Goal: Transaction & Acquisition: Download file/media

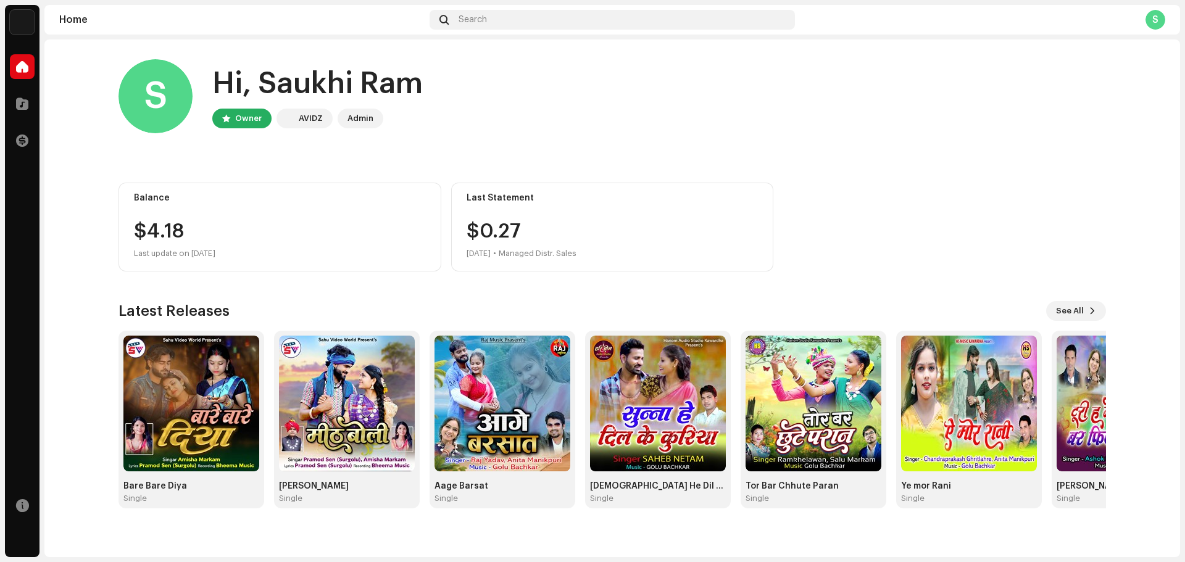
click at [1156, 17] on div "S" at bounding box center [1155, 20] width 20 height 20
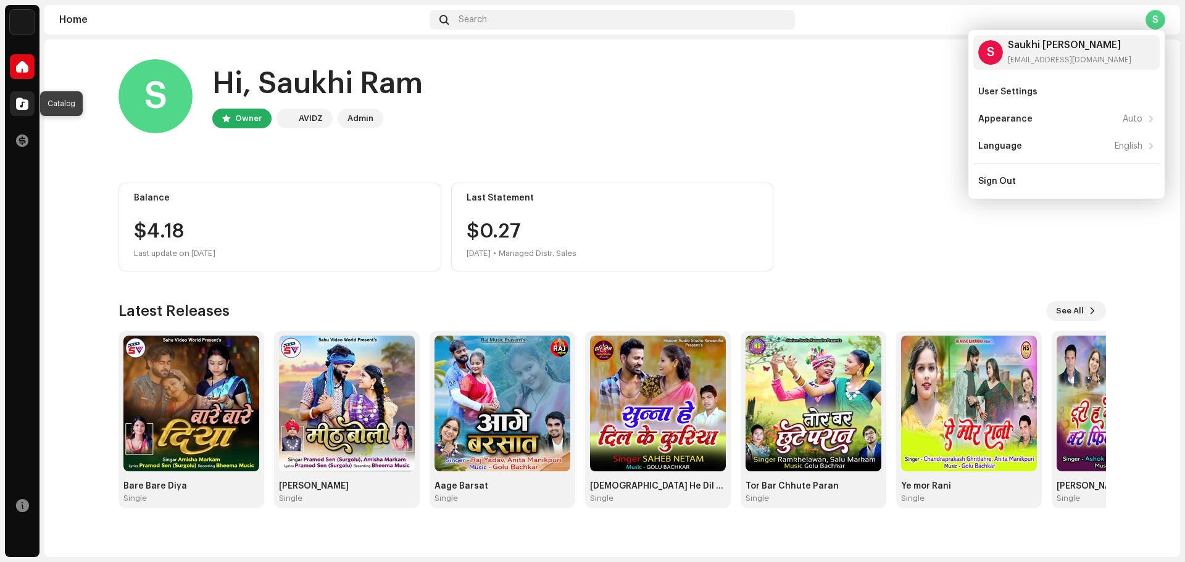
click at [20, 109] on span at bounding box center [22, 104] width 12 height 10
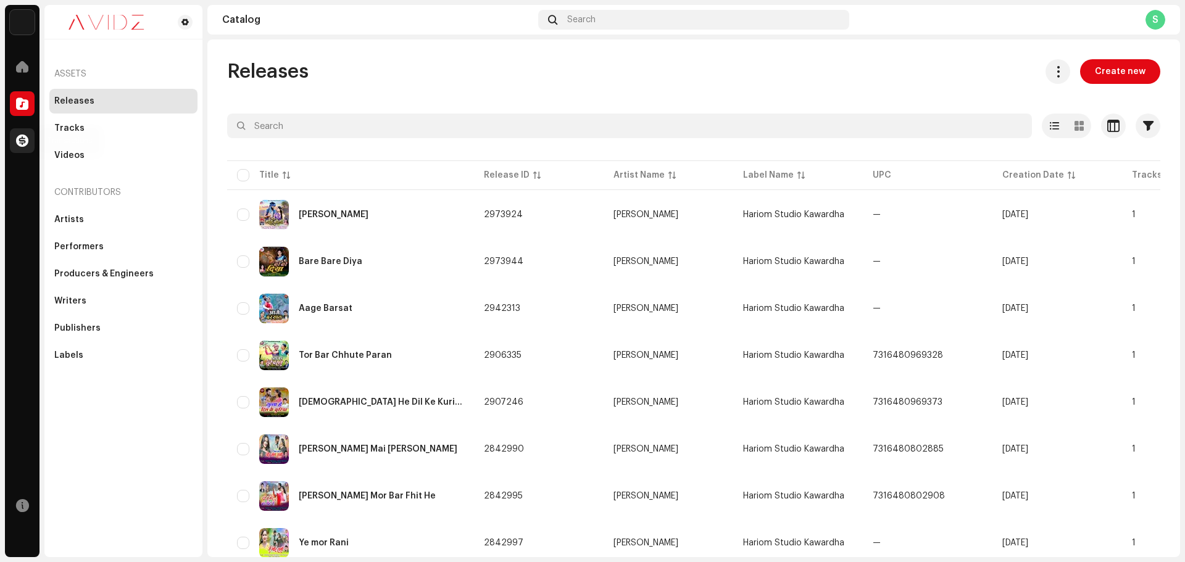
click at [15, 141] on div at bounding box center [22, 140] width 25 height 25
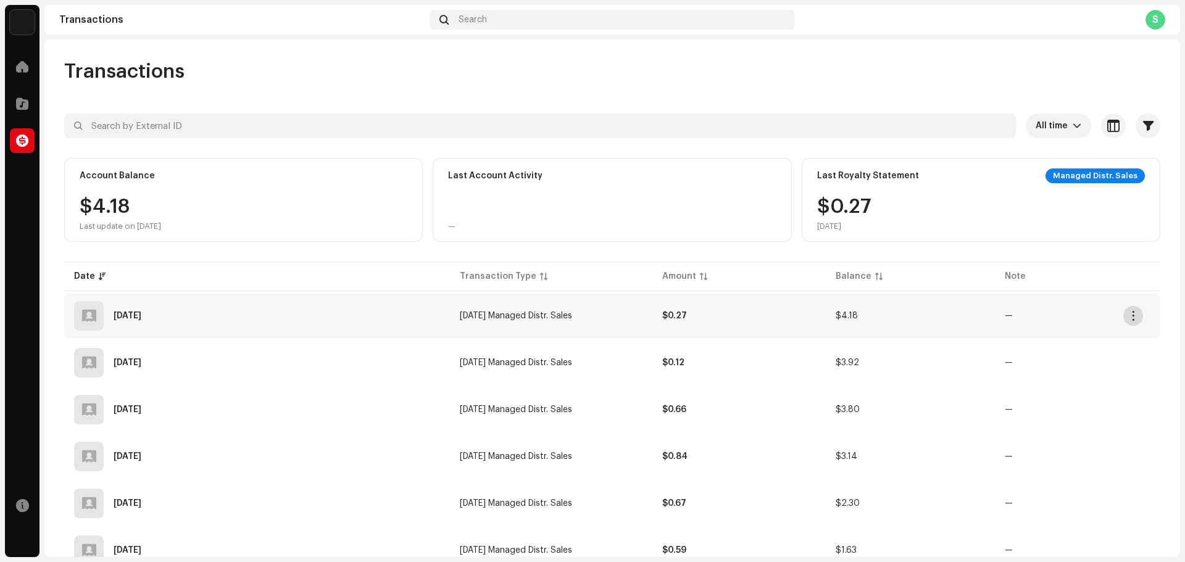
click at [1134, 315] on span "button" at bounding box center [1132, 316] width 9 height 10
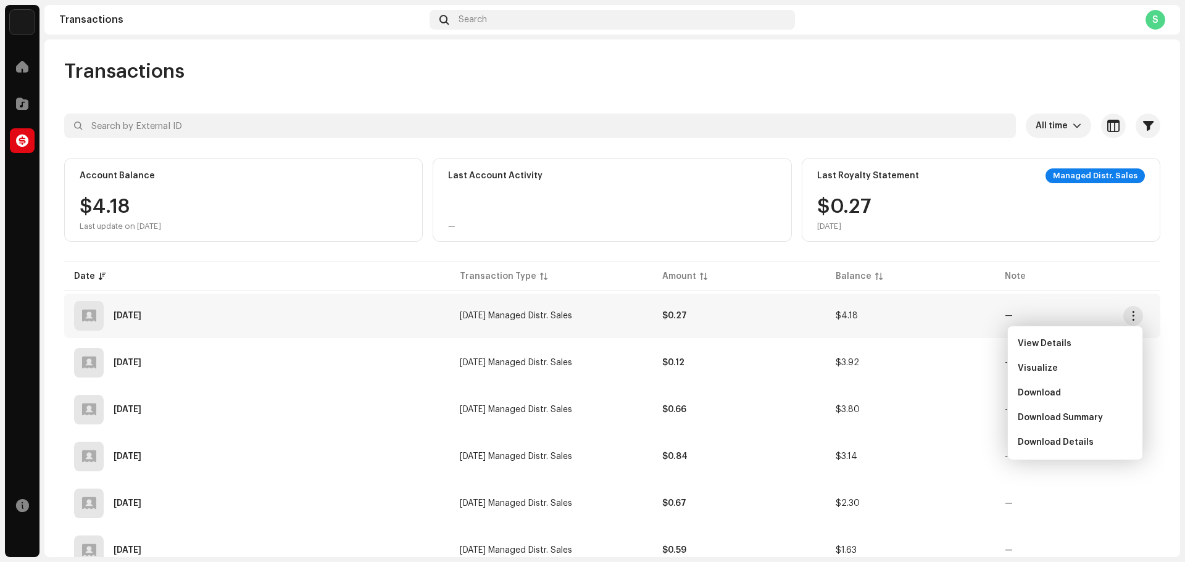
click at [747, 151] on div at bounding box center [612, 148] width 1096 height 20
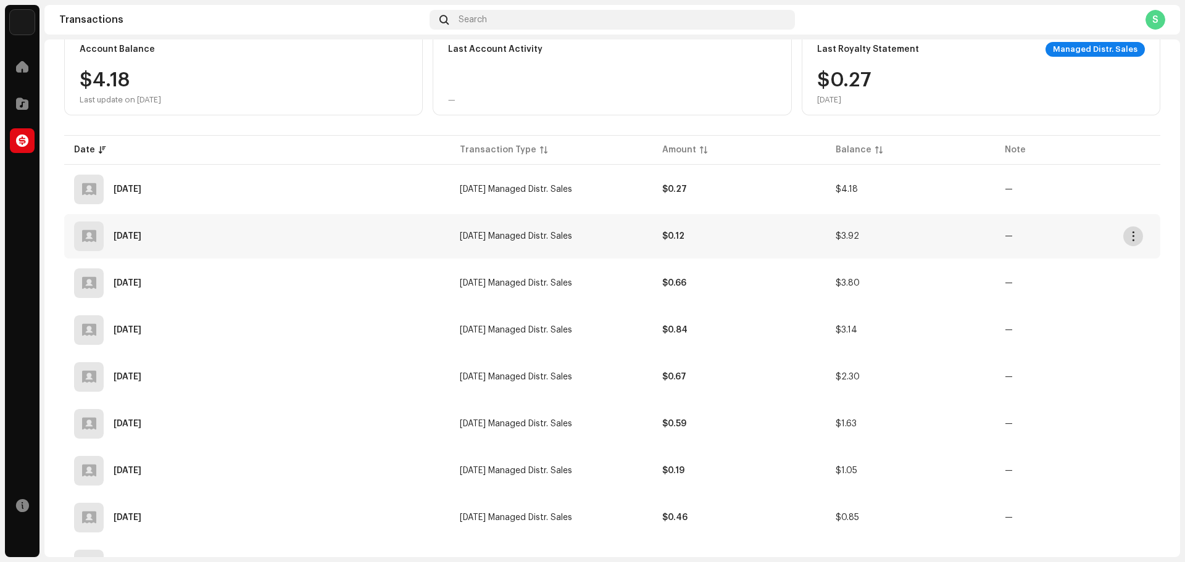
scroll to position [188, 0]
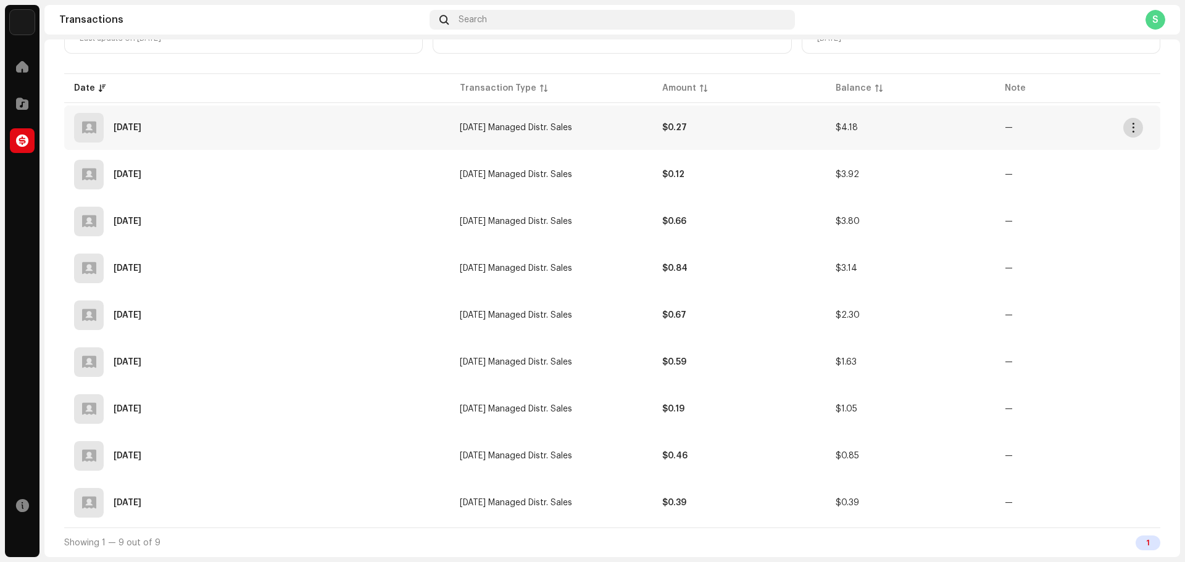
click at [1133, 132] on span "button" at bounding box center [1132, 128] width 9 height 10
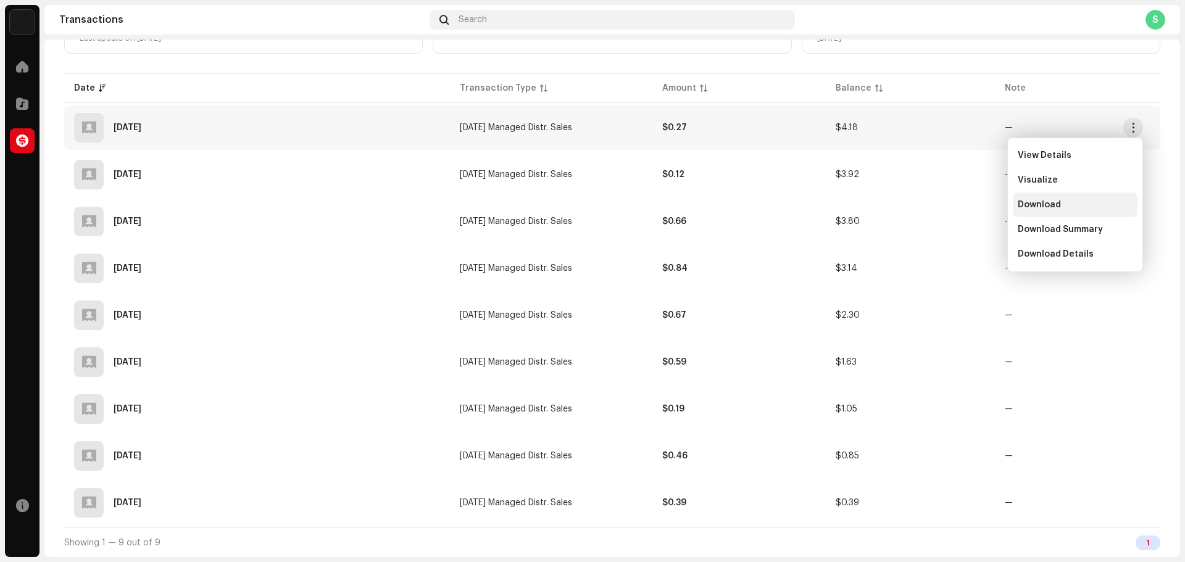
click at [1099, 199] on div "Download" at bounding box center [1074, 204] width 125 height 25
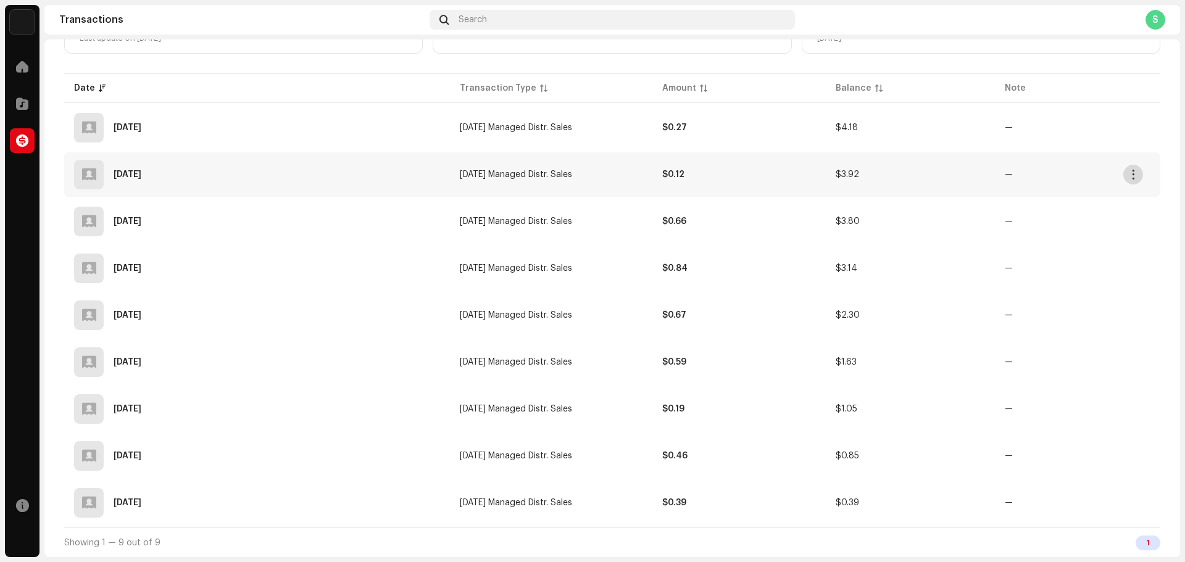
click at [1135, 172] on span "button" at bounding box center [1132, 175] width 9 height 10
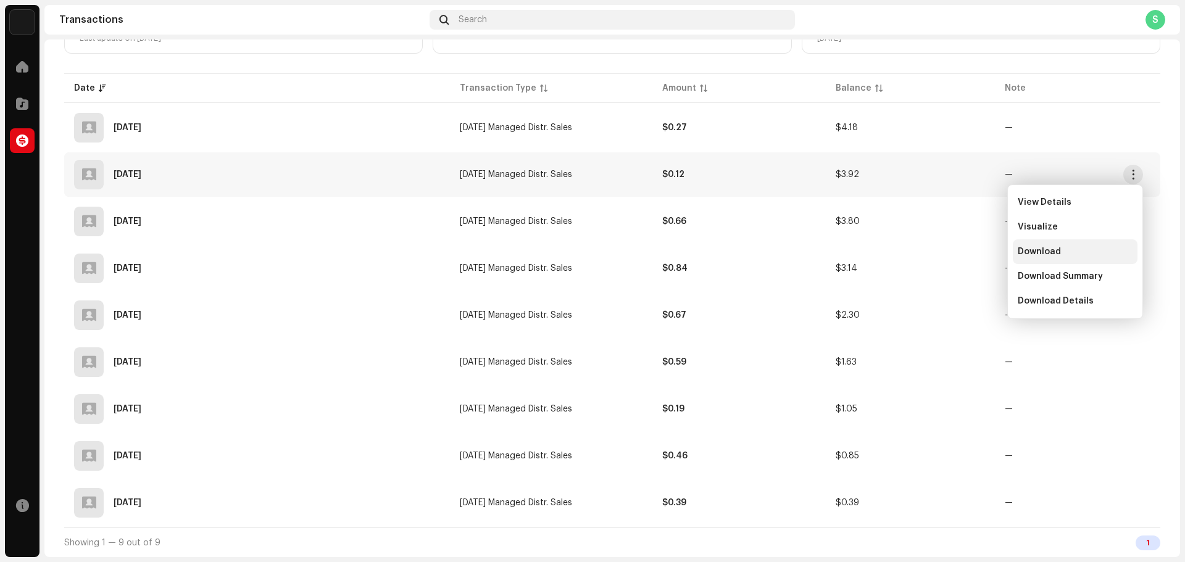
click at [1093, 247] on div "Download" at bounding box center [1074, 252] width 115 height 10
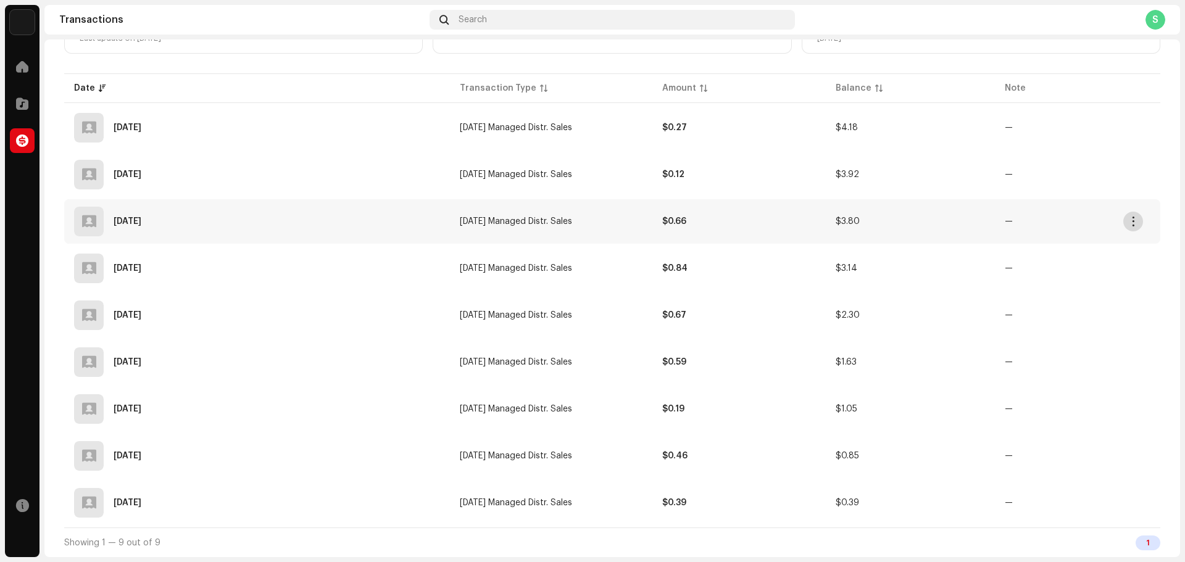
click at [1135, 218] on span "button" at bounding box center [1132, 222] width 9 height 10
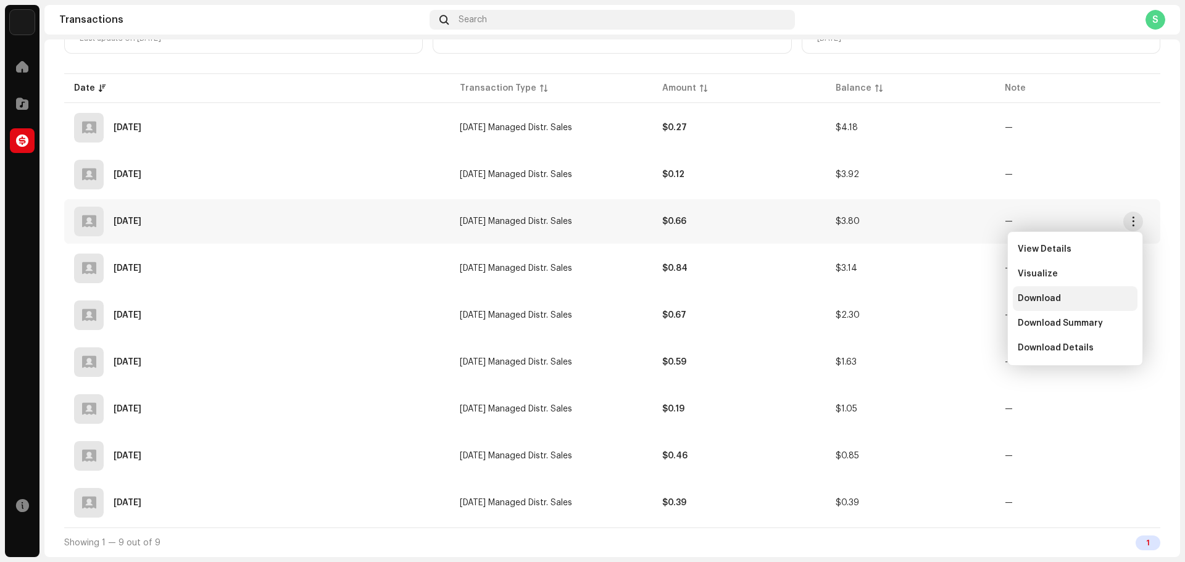
click at [1087, 298] on div "Download" at bounding box center [1074, 299] width 115 height 10
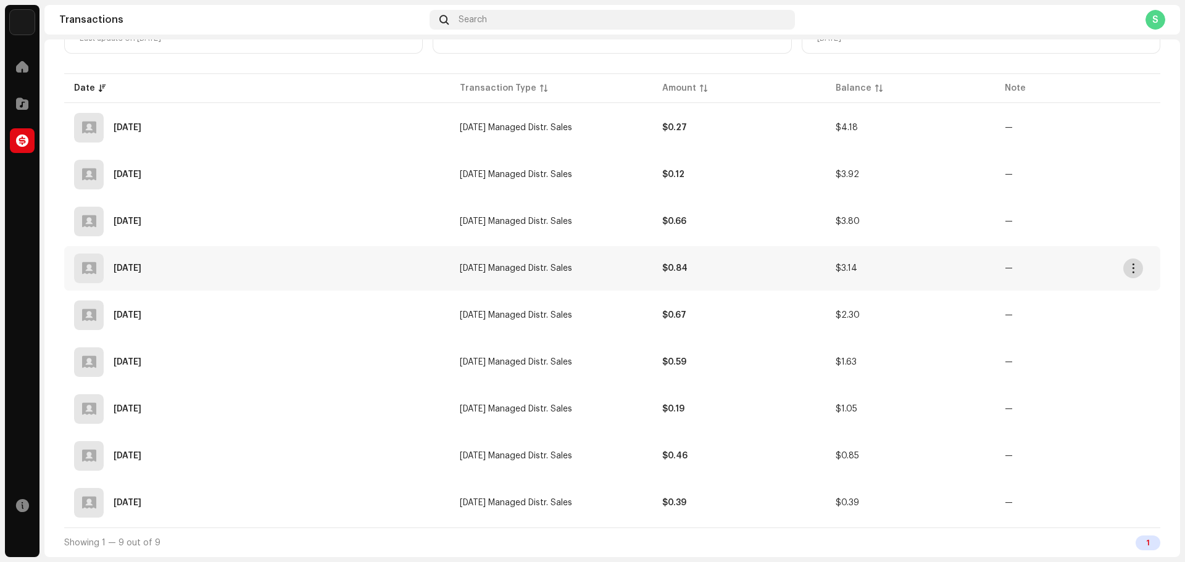
click at [1131, 264] on span "button" at bounding box center [1132, 268] width 9 height 10
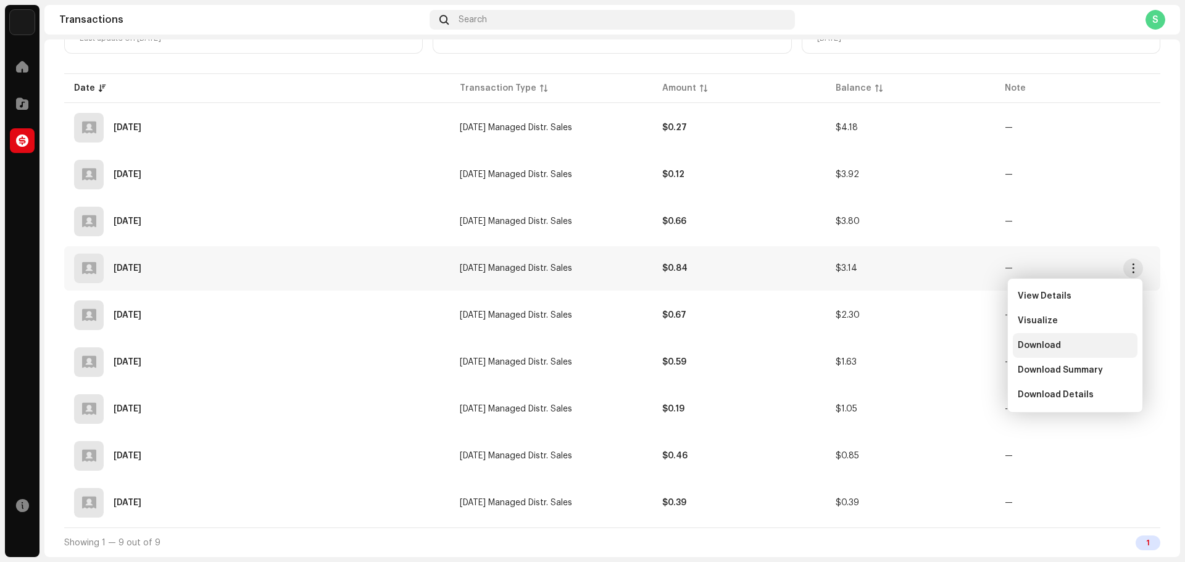
click at [1092, 344] on div "Download" at bounding box center [1074, 346] width 115 height 10
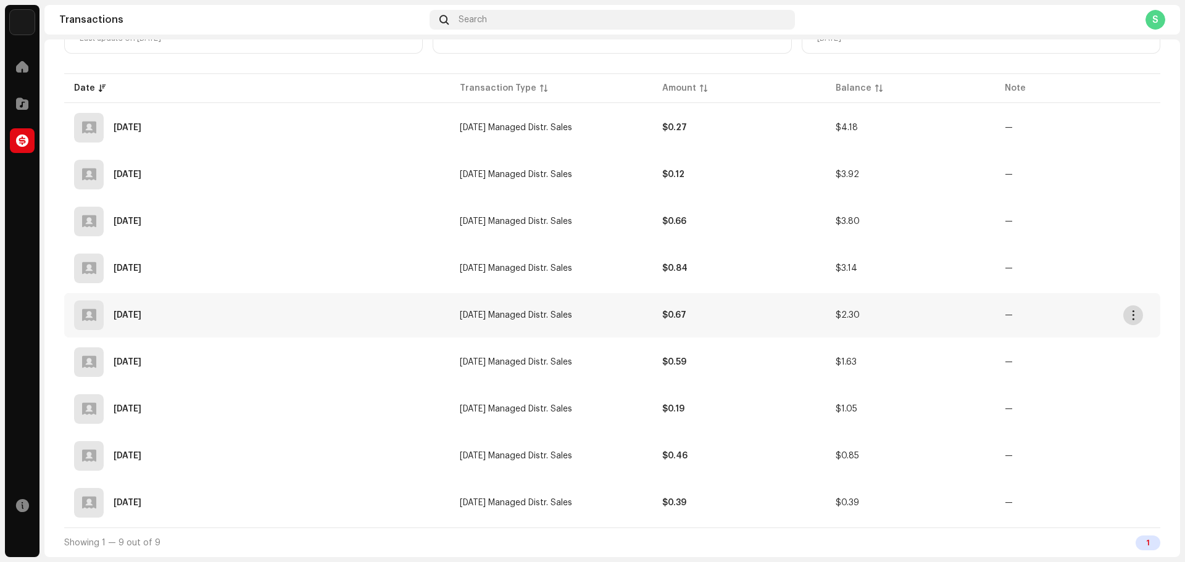
click at [1132, 315] on span "button" at bounding box center [1132, 315] width 9 height 10
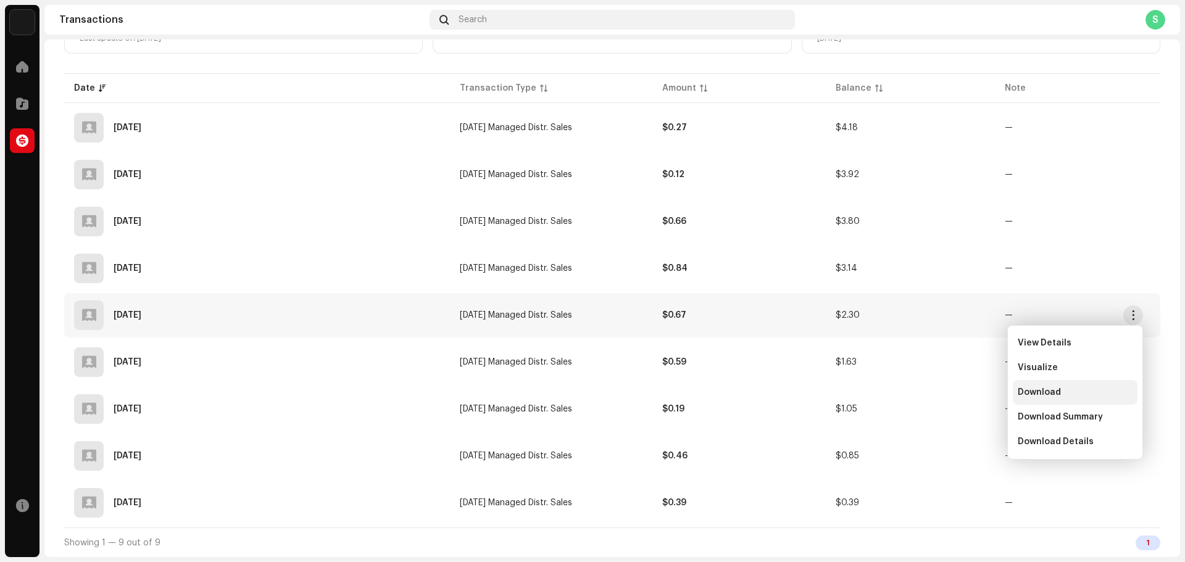
click at [1087, 390] on div "Download" at bounding box center [1074, 392] width 115 height 10
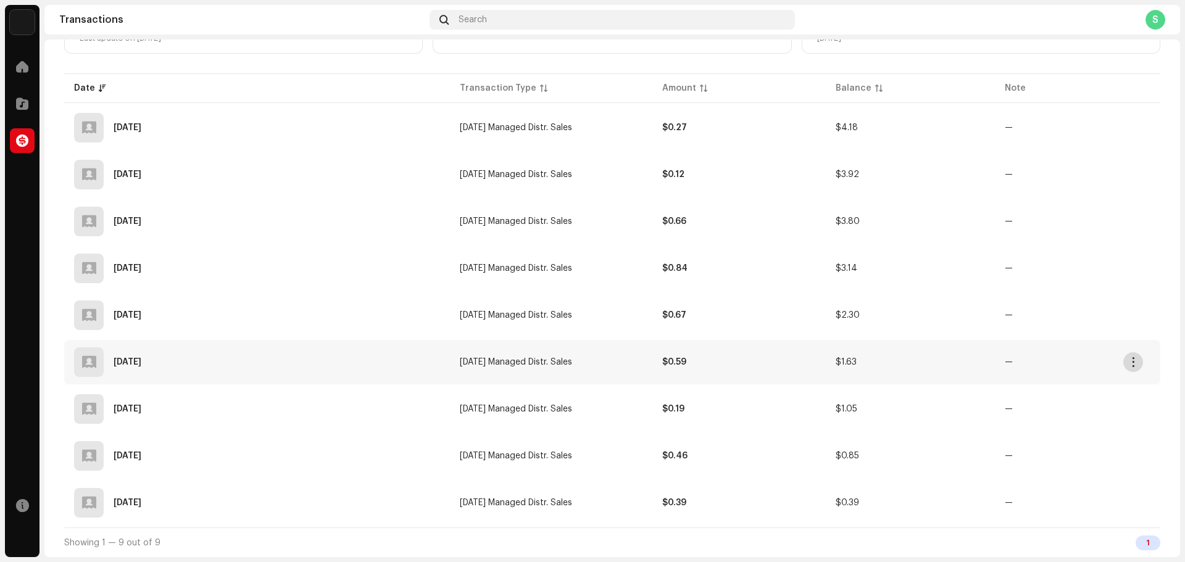
click at [1131, 358] on span "button" at bounding box center [1132, 362] width 9 height 10
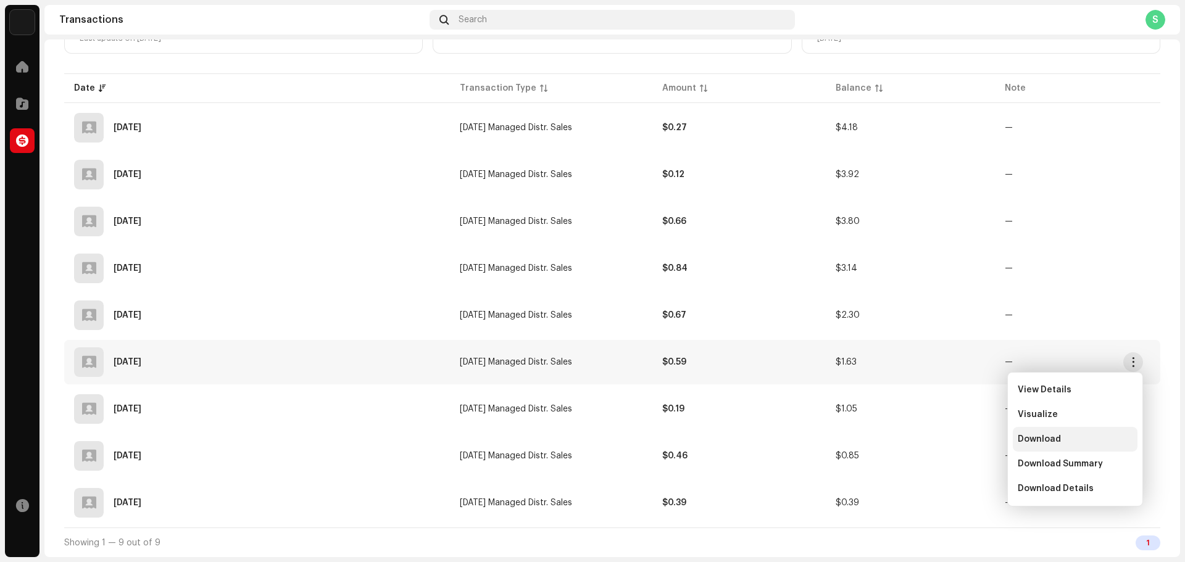
click at [1083, 436] on div "Download" at bounding box center [1074, 439] width 115 height 10
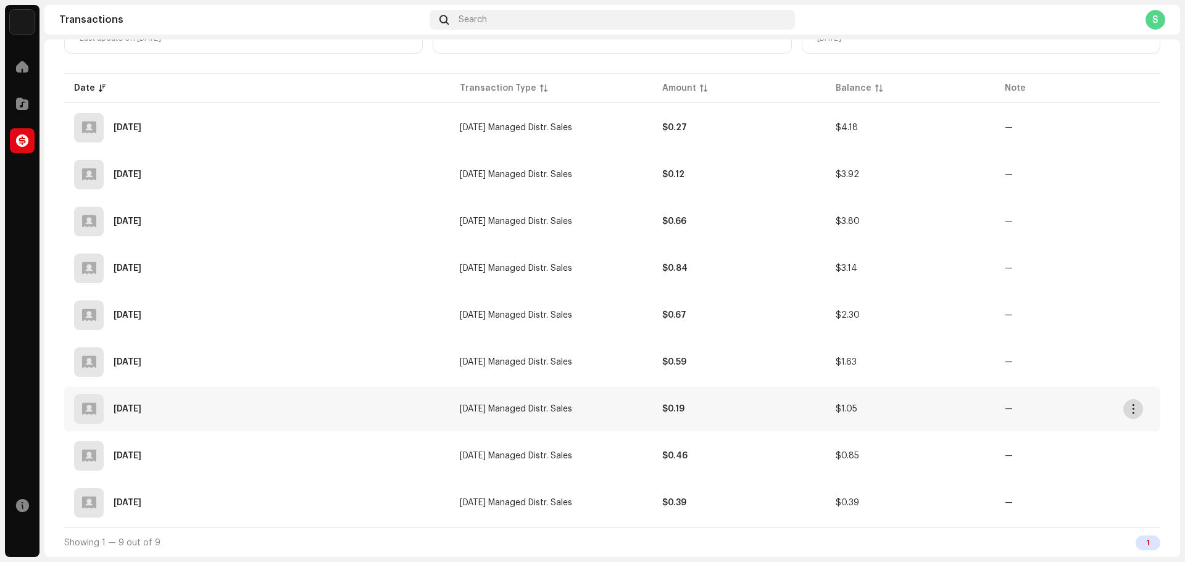
click at [1129, 411] on span "button" at bounding box center [1132, 409] width 9 height 10
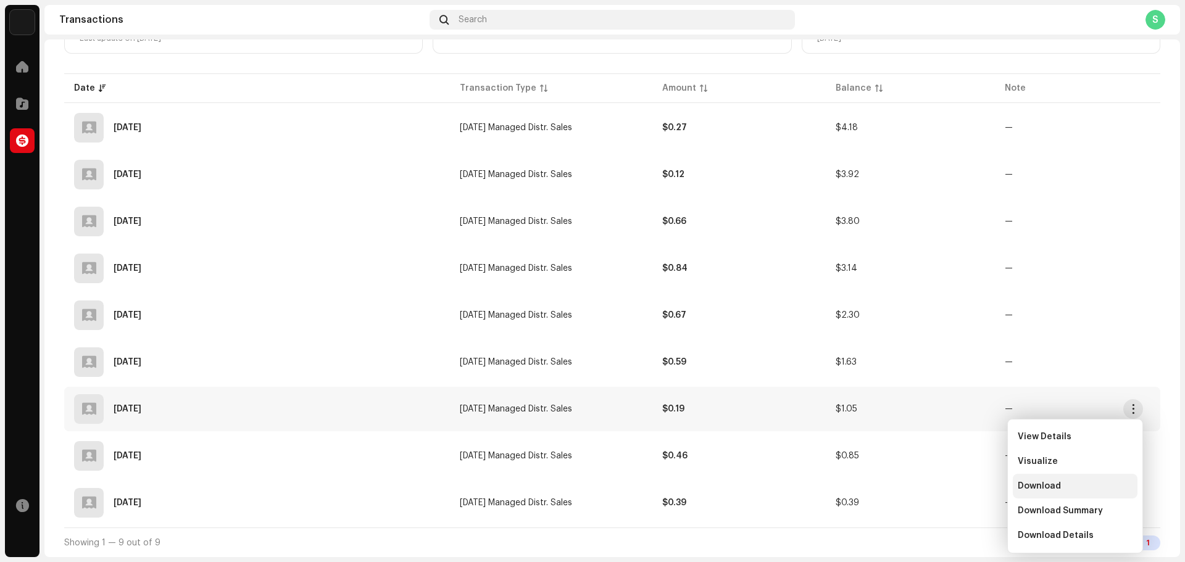
click at [1086, 482] on div "Download" at bounding box center [1074, 486] width 115 height 10
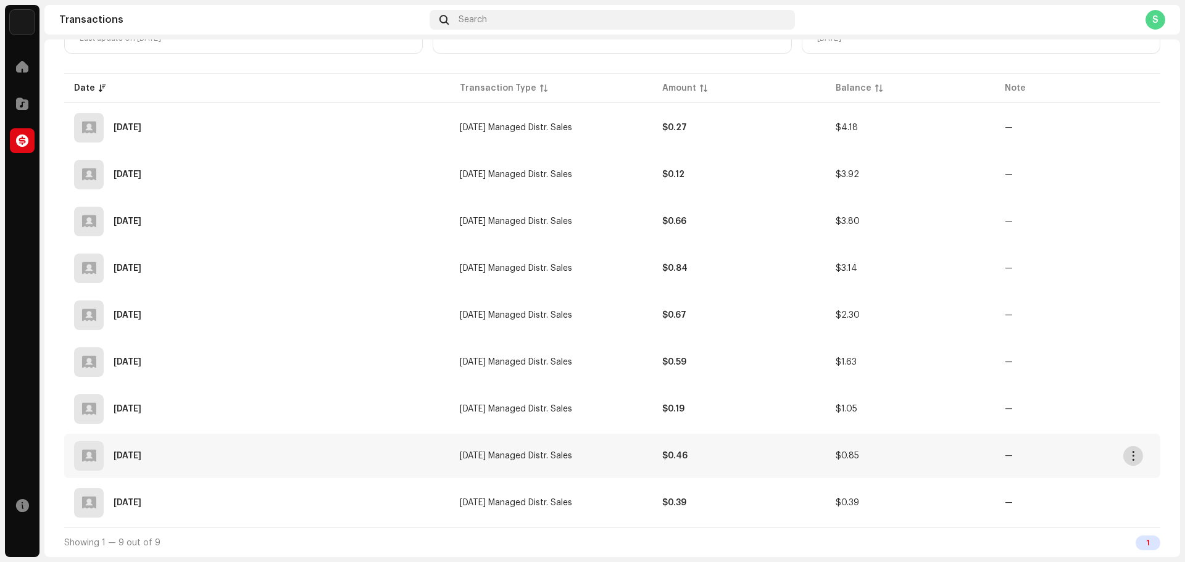
click at [1129, 449] on button "button" at bounding box center [1133, 456] width 20 height 20
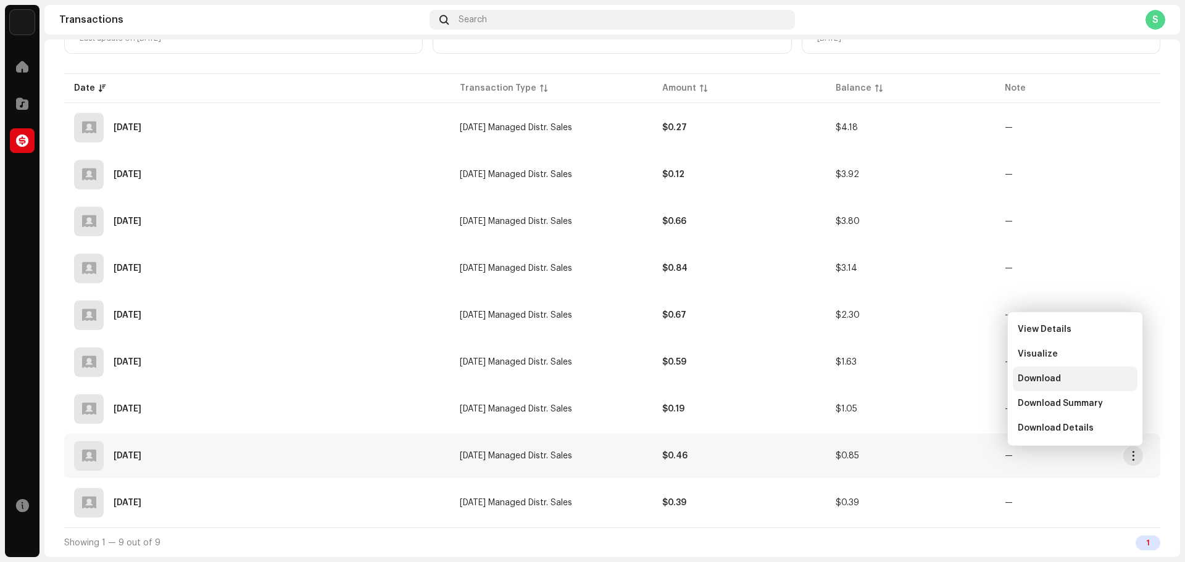
click at [1094, 382] on div "Download" at bounding box center [1074, 379] width 115 height 10
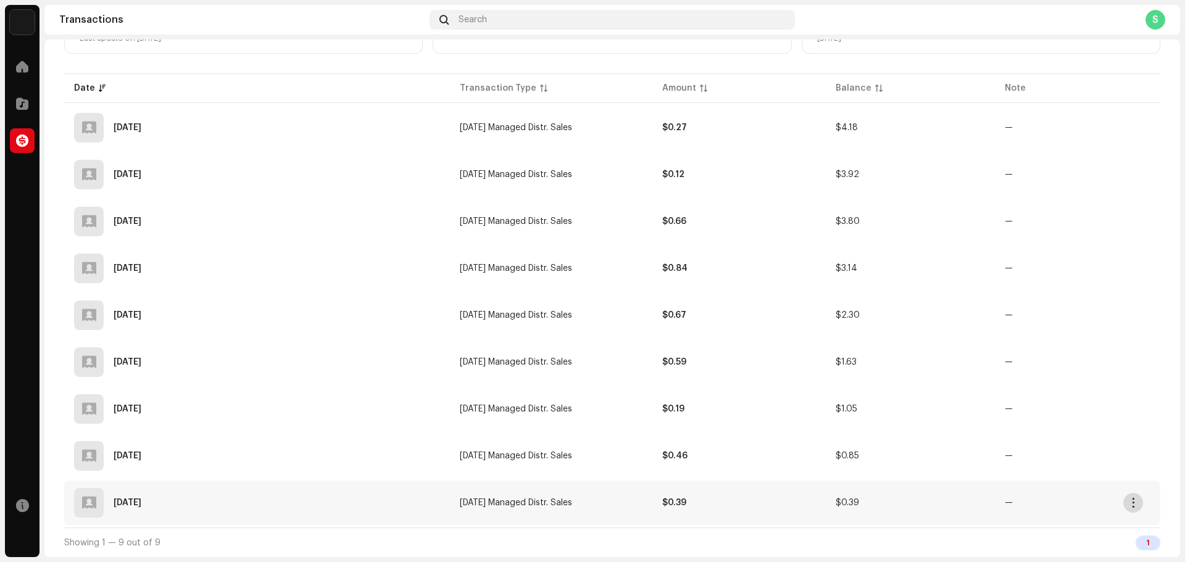
click at [1131, 503] on span "button" at bounding box center [1132, 503] width 9 height 10
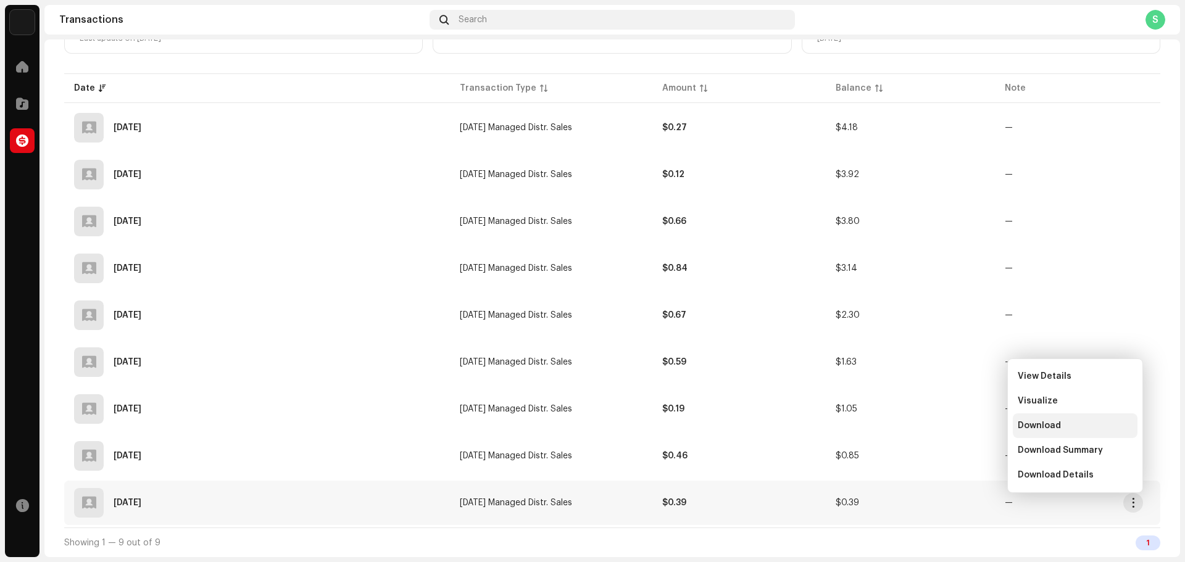
click at [1096, 432] on div "Download" at bounding box center [1074, 425] width 125 height 25
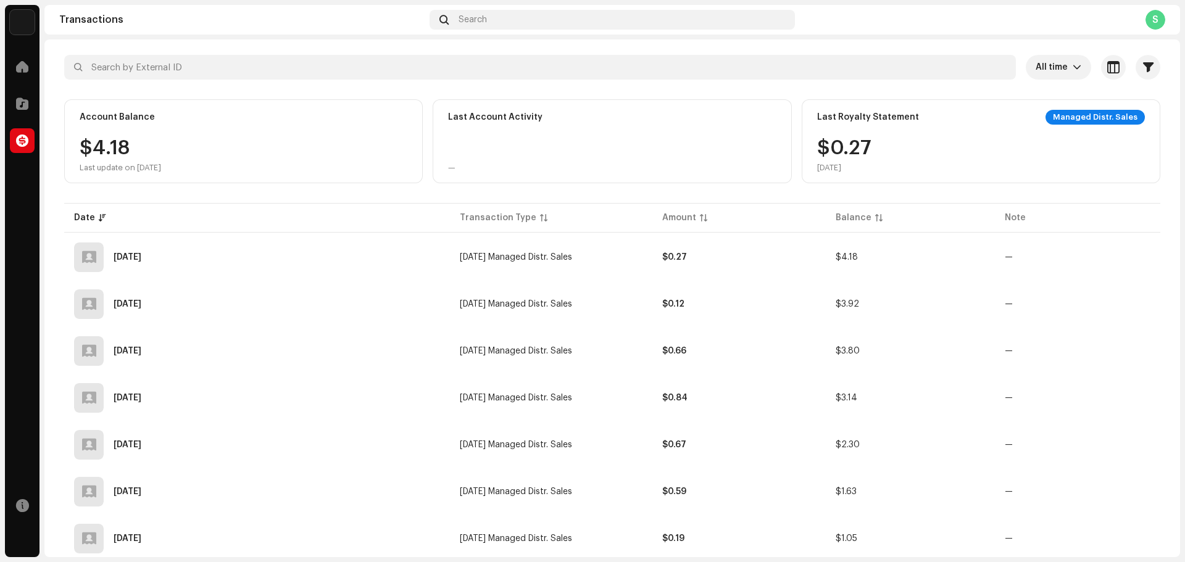
scroll to position [0, 0]
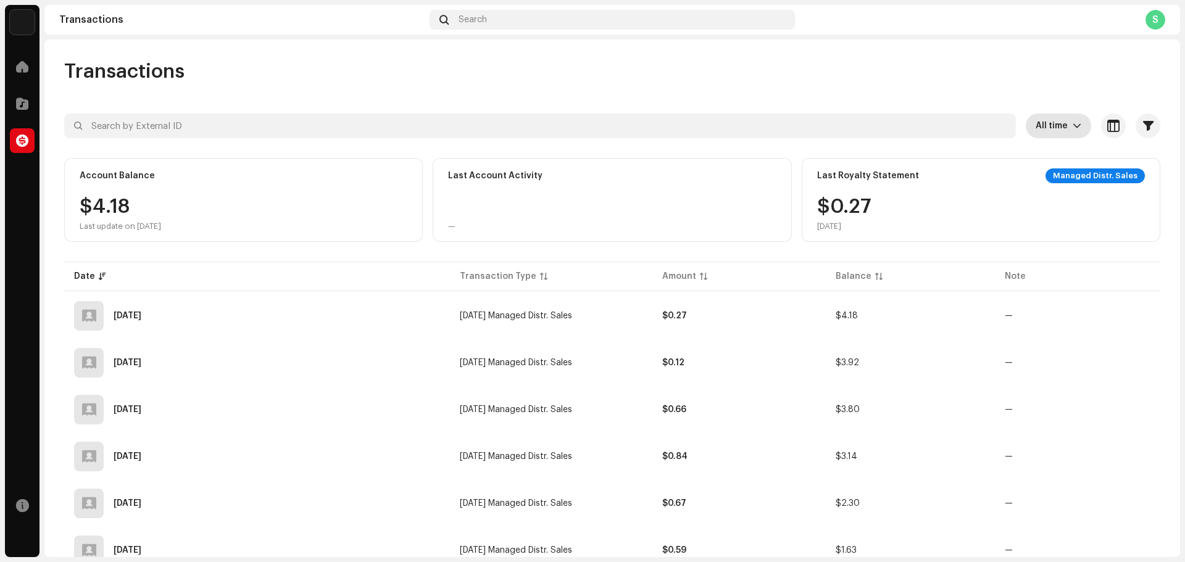
click at [1072, 130] on icon "dropdown trigger" at bounding box center [1076, 126] width 9 height 9
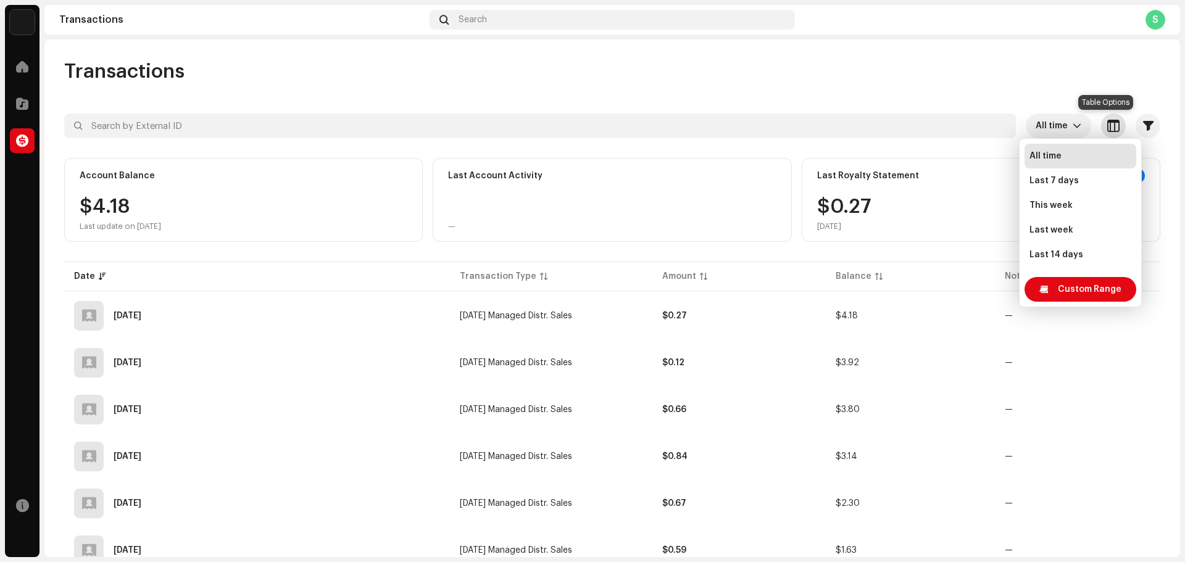
click at [1107, 128] on span "button" at bounding box center [1113, 126] width 12 height 10
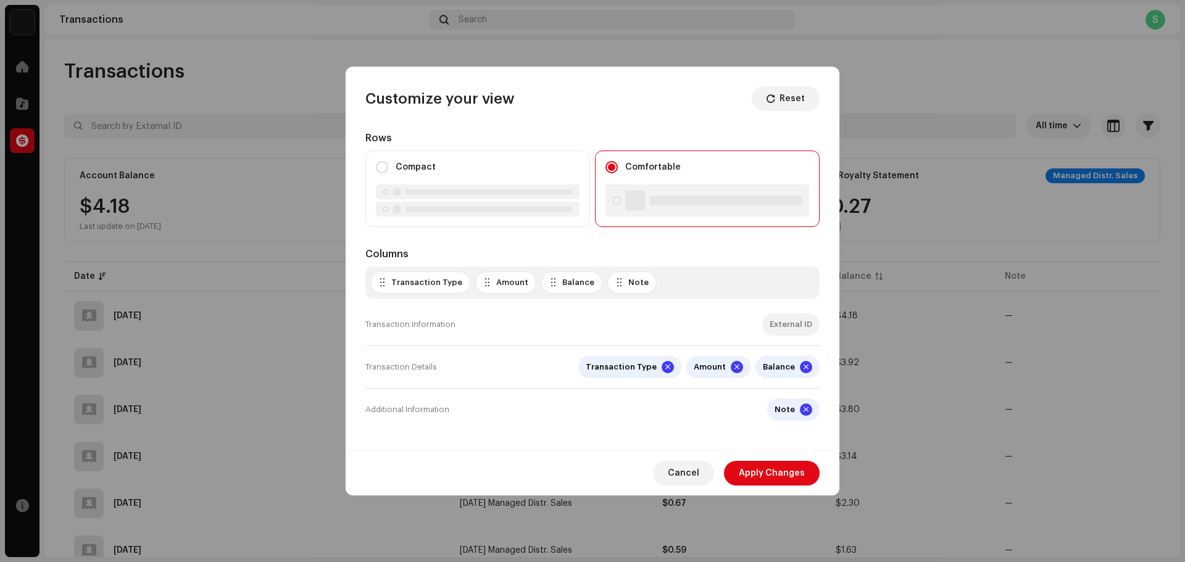
click at [686, 279] on div "Transaction Type Amount Balance Note" at bounding box center [592, 283] width 454 height 32
click at [671, 418] on div "Additional Information Note" at bounding box center [592, 410] width 454 height 42
click at [533, 367] on div "Transaction Details Transaction Type Amount Balance" at bounding box center [592, 367] width 454 height 43
click at [613, 328] on div "Transaction Information External ID" at bounding box center [592, 325] width 454 height 43
click at [418, 171] on label "Compact" at bounding box center [415, 167] width 40 height 15
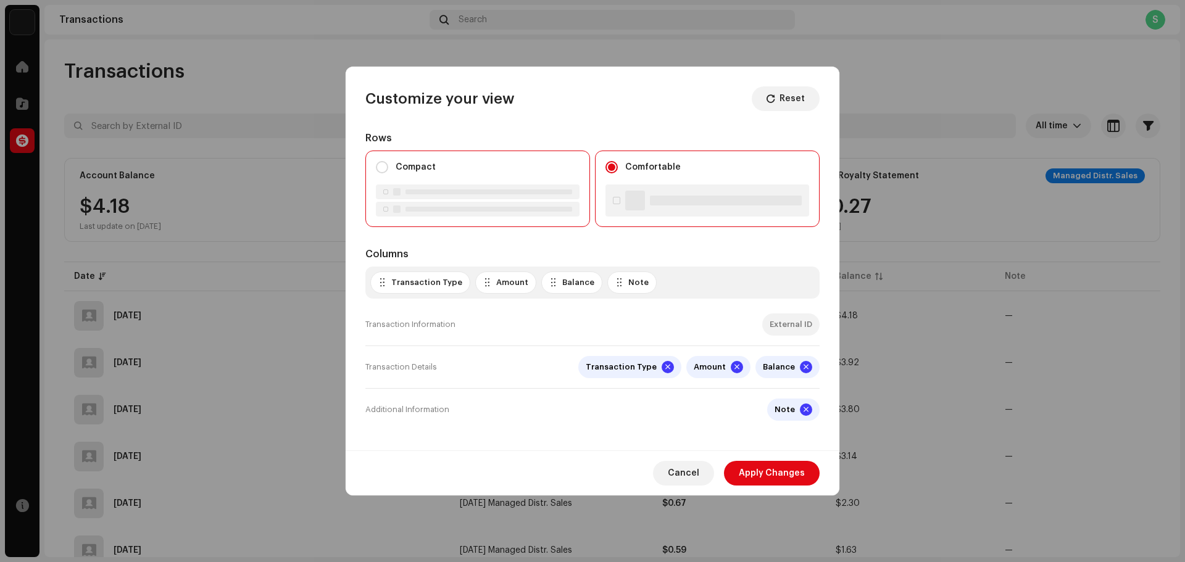
click at [388, 171] on input "Compact" at bounding box center [382, 167] width 12 height 12
click at [652, 168] on label "Comfortable" at bounding box center [653, 167] width 56 height 15
click at [618, 168] on input "Comfortable" at bounding box center [611, 167] width 12 height 12
radio input "false"
radio input "true"
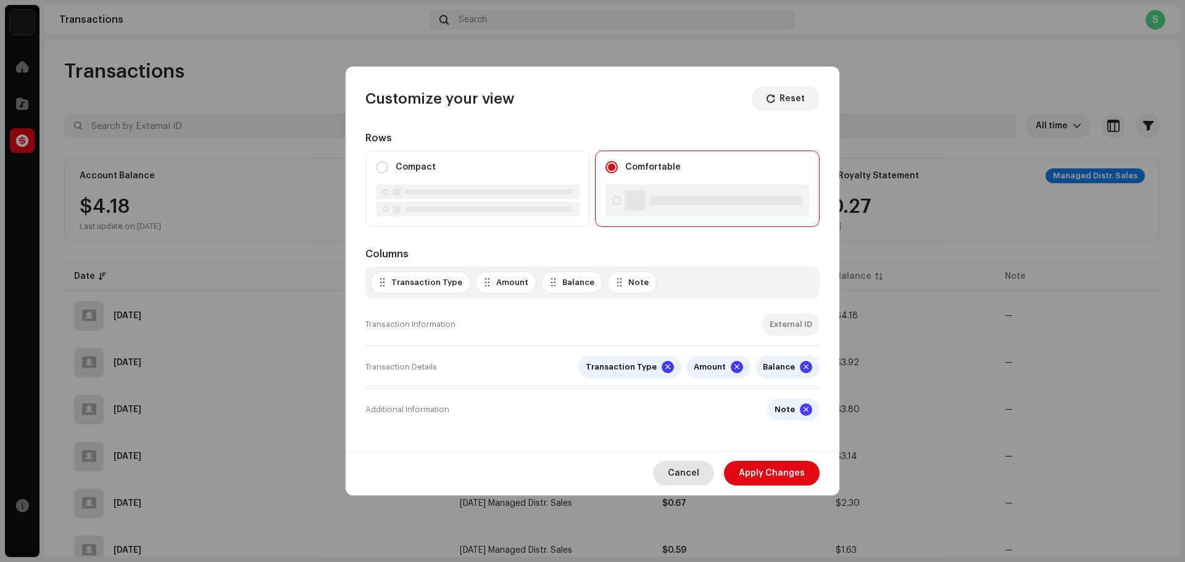
click at [687, 467] on span "Cancel" at bounding box center [683, 473] width 31 height 25
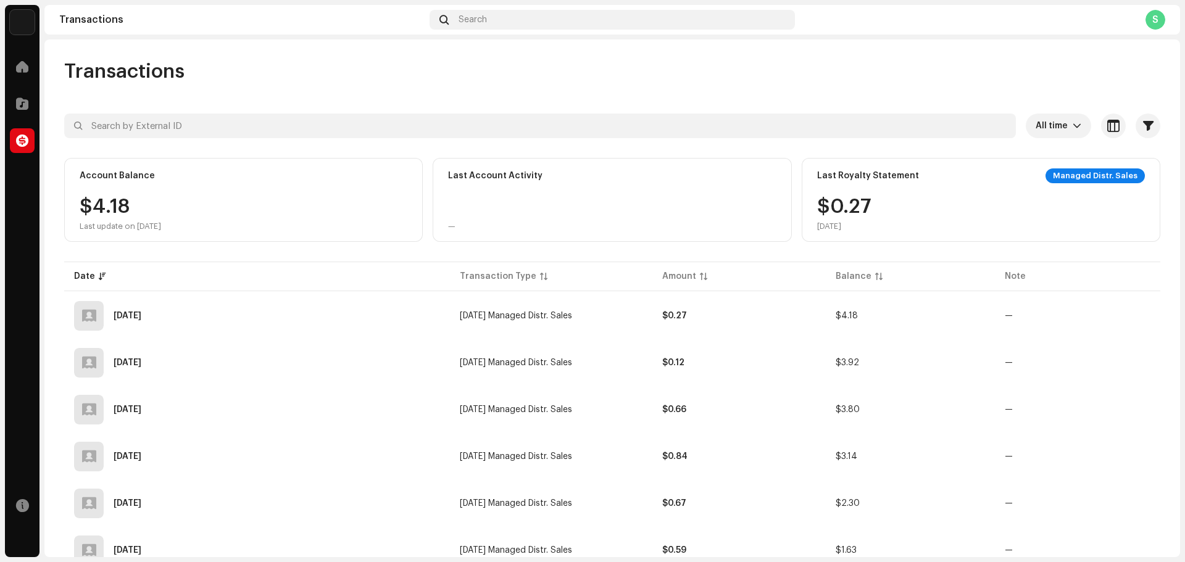
click at [1088, 178] on div "Managed Distr. Sales" at bounding box center [1094, 175] width 99 height 15
click at [1041, 205] on div "$0.[DATE]" at bounding box center [981, 214] width 328 height 35
click at [1069, 175] on div "Managed Distr. Sales" at bounding box center [1094, 175] width 99 height 15
click at [735, 189] on div "Last Account Activity —" at bounding box center [611, 200] width 358 height 84
drag, startPoint x: 388, startPoint y: 186, endPoint x: 489, endPoint y: 197, distance: 101.7
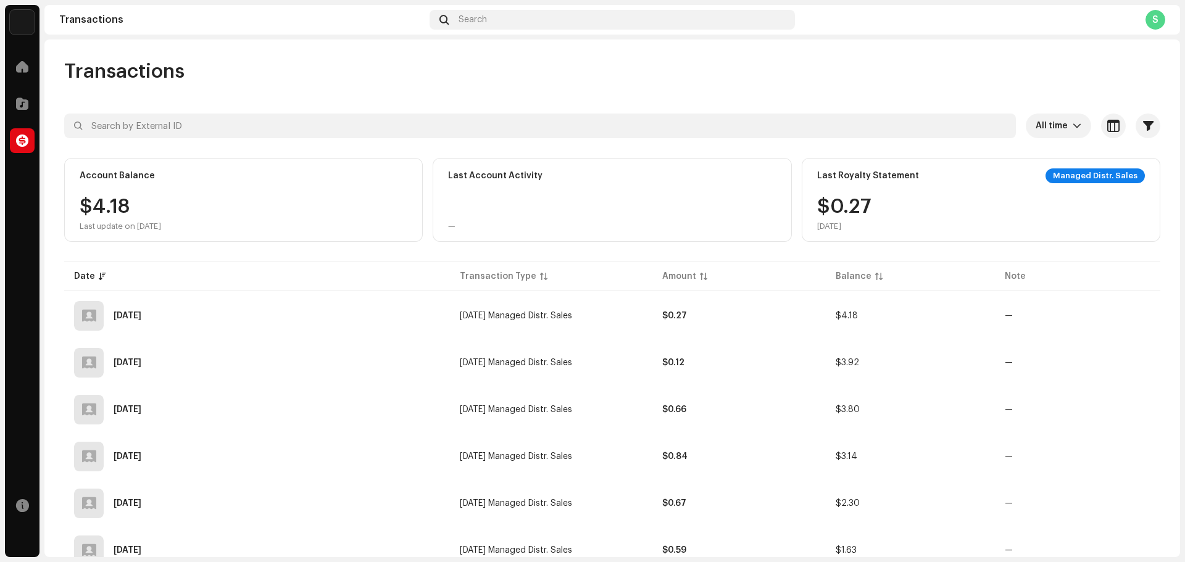
click at [387, 186] on div "Account Balance $4.18 Last update on [DATE]" at bounding box center [243, 200] width 358 height 84
click at [512, 201] on div "Last Account Activity —" at bounding box center [611, 200] width 358 height 84
click at [310, 200] on div "$4.18 Last update on [DATE]" at bounding box center [244, 214] width 328 height 35
click at [1056, 131] on span "All time" at bounding box center [1053, 126] width 37 height 25
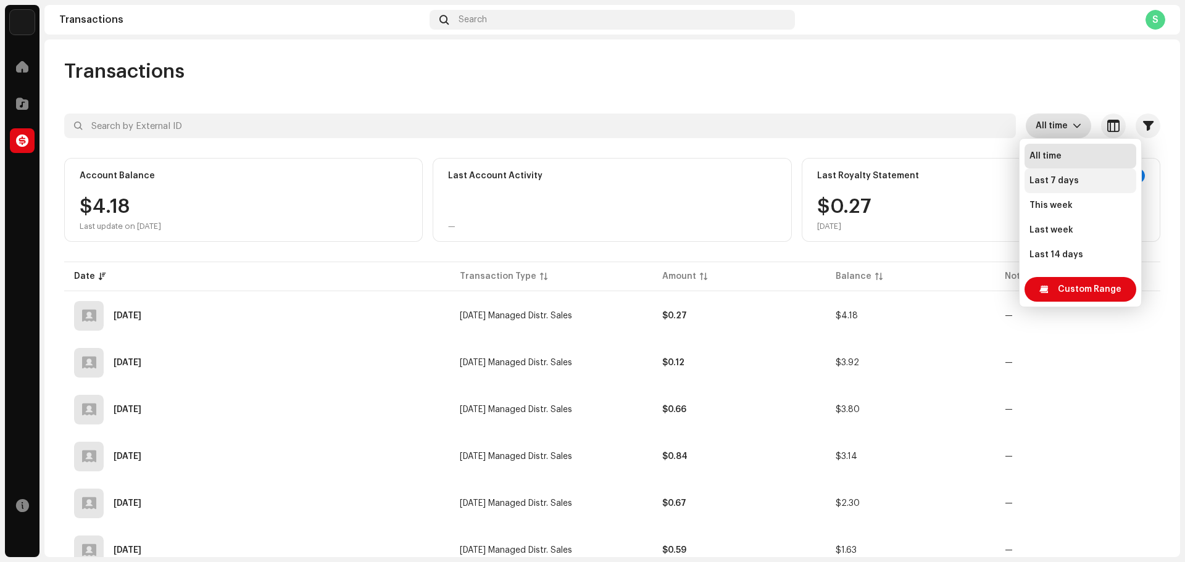
click at [1061, 176] on span "Last 7 days" at bounding box center [1053, 181] width 49 height 12
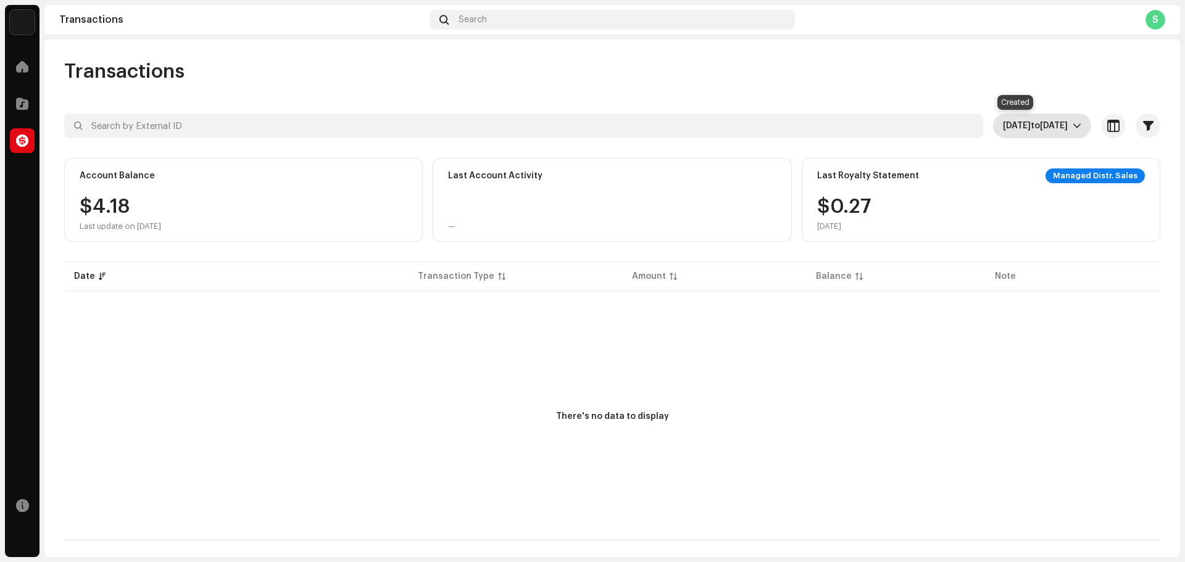
click at [1049, 118] on span "[DATE] to [DATE]" at bounding box center [1038, 126] width 70 height 25
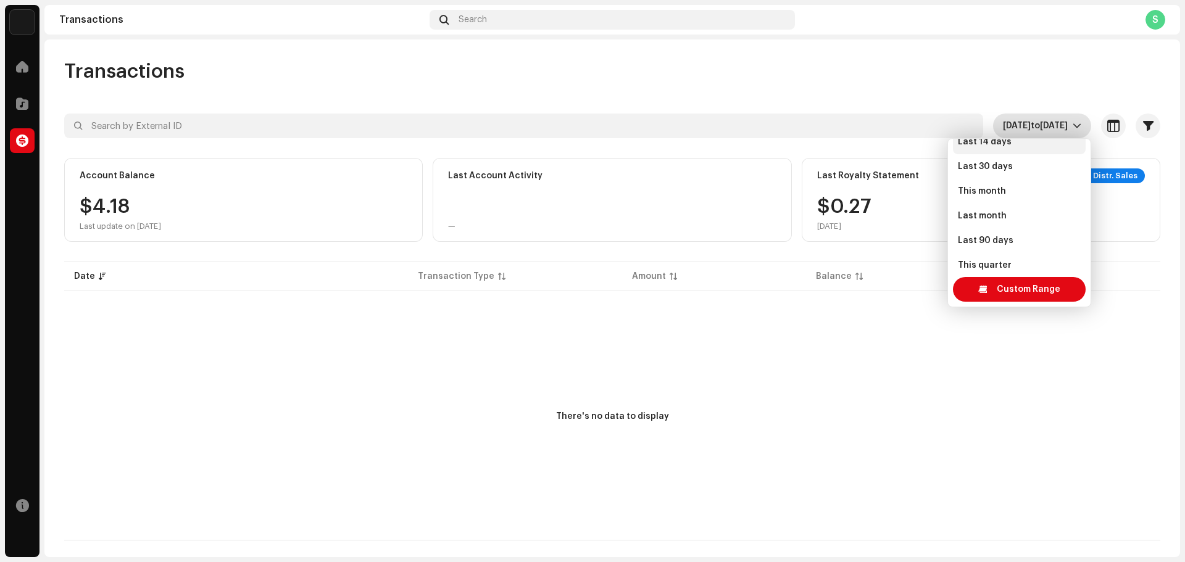
scroll to position [222, 0]
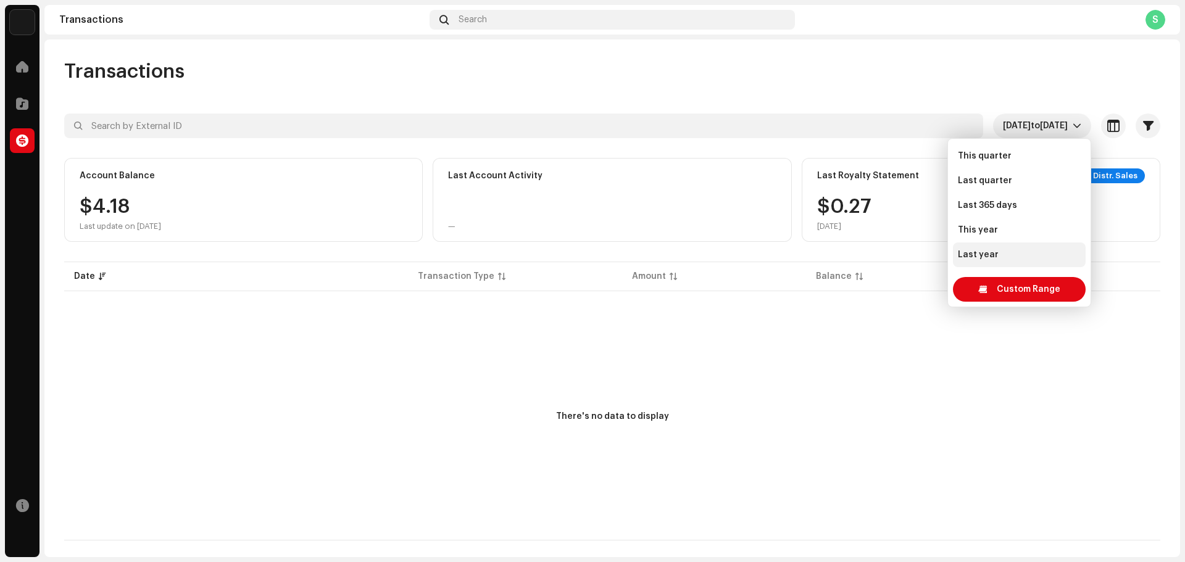
click at [1005, 257] on li "Last year" at bounding box center [1019, 254] width 133 height 25
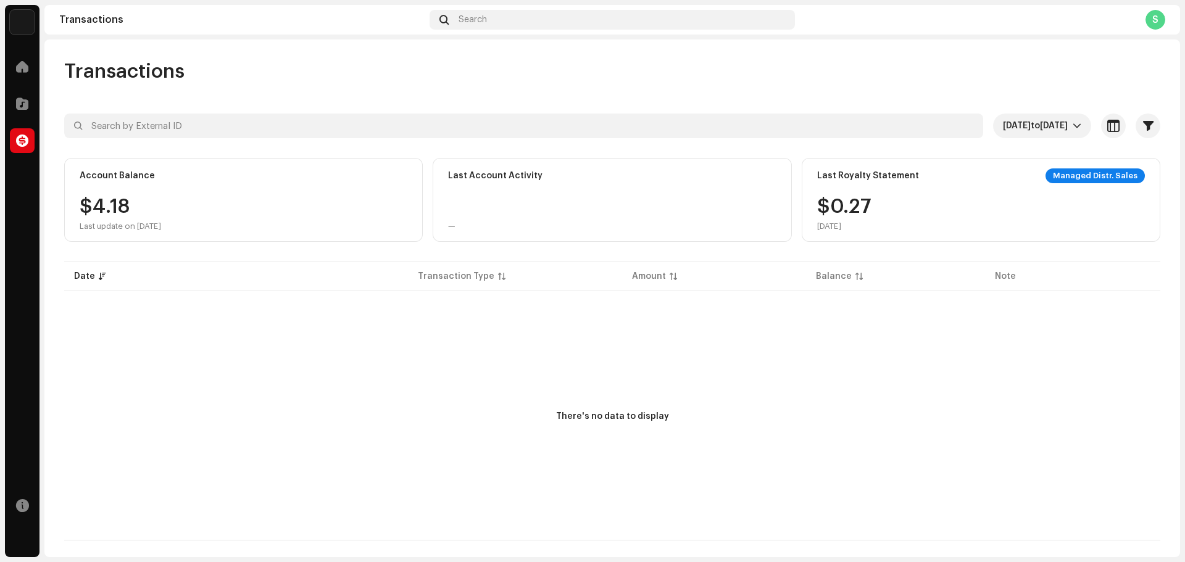
scroll to position [30, 0]
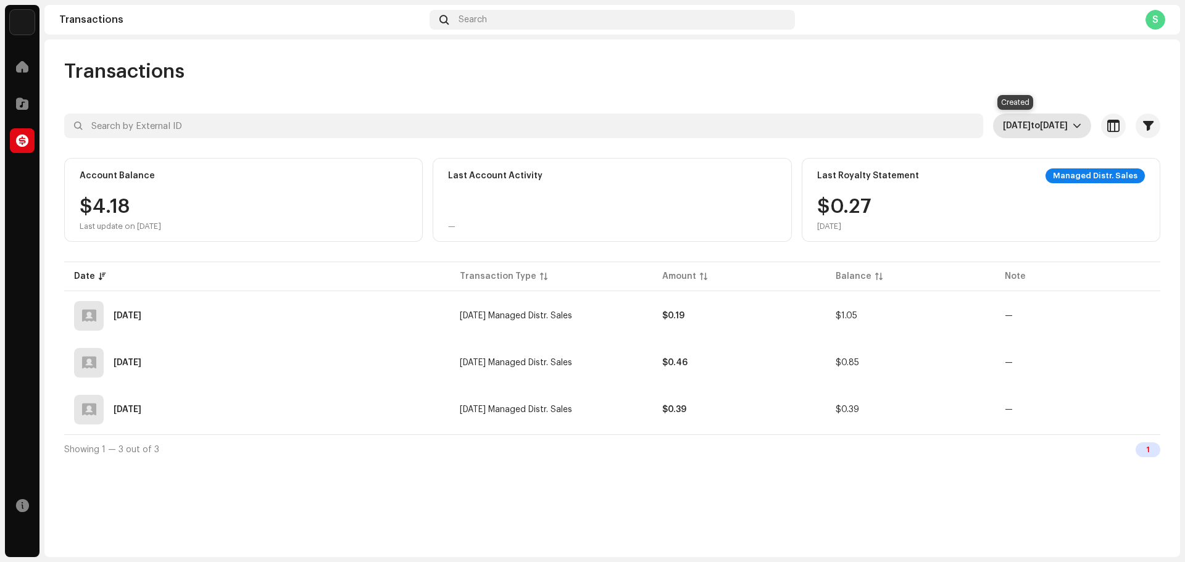
click at [1040, 122] on span "[DATE]" at bounding box center [1054, 126] width 28 height 9
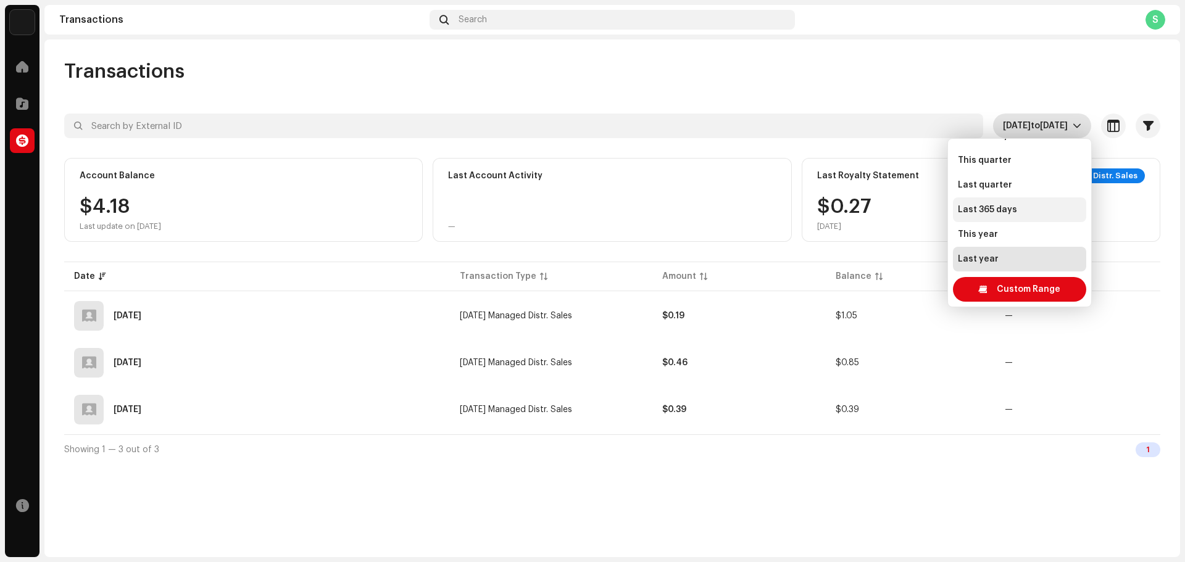
scroll to position [222, 0]
click at [1007, 207] on span "Last 365 days" at bounding box center [987, 205] width 59 height 12
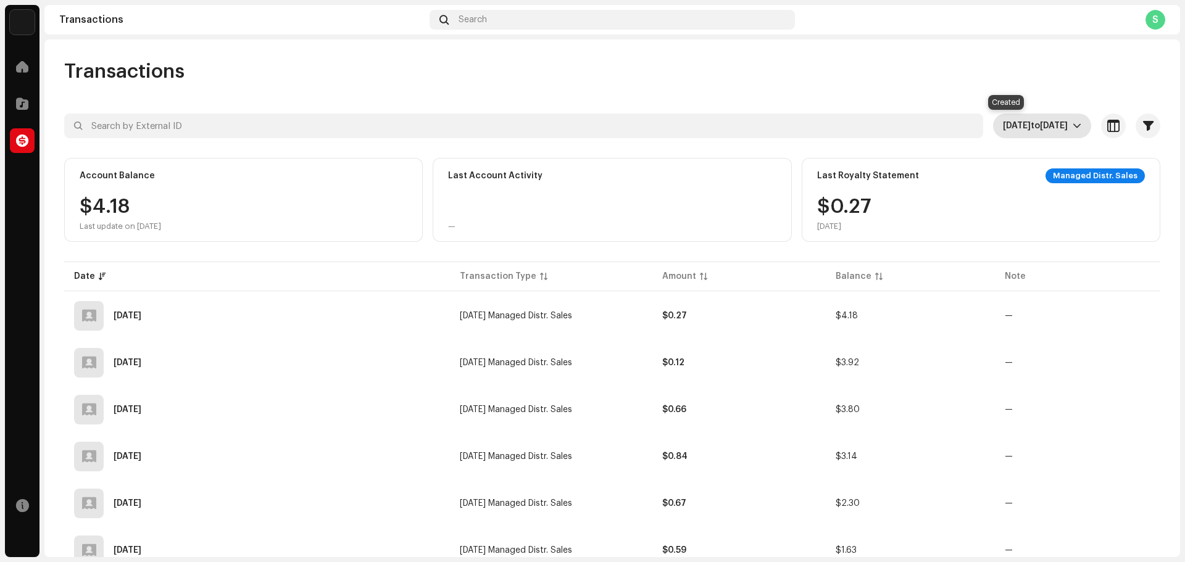
click at [1040, 123] on span "[DATE]" at bounding box center [1054, 126] width 28 height 9
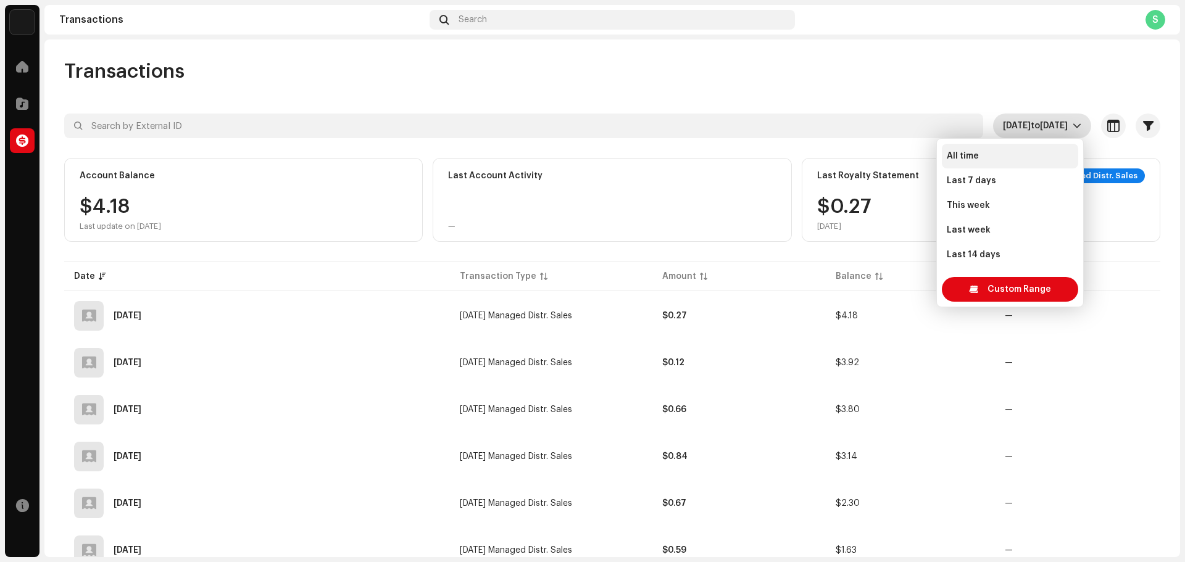
click at [996, 160] on li "All time" at bounding box center [1009, 156] width 136 height 25
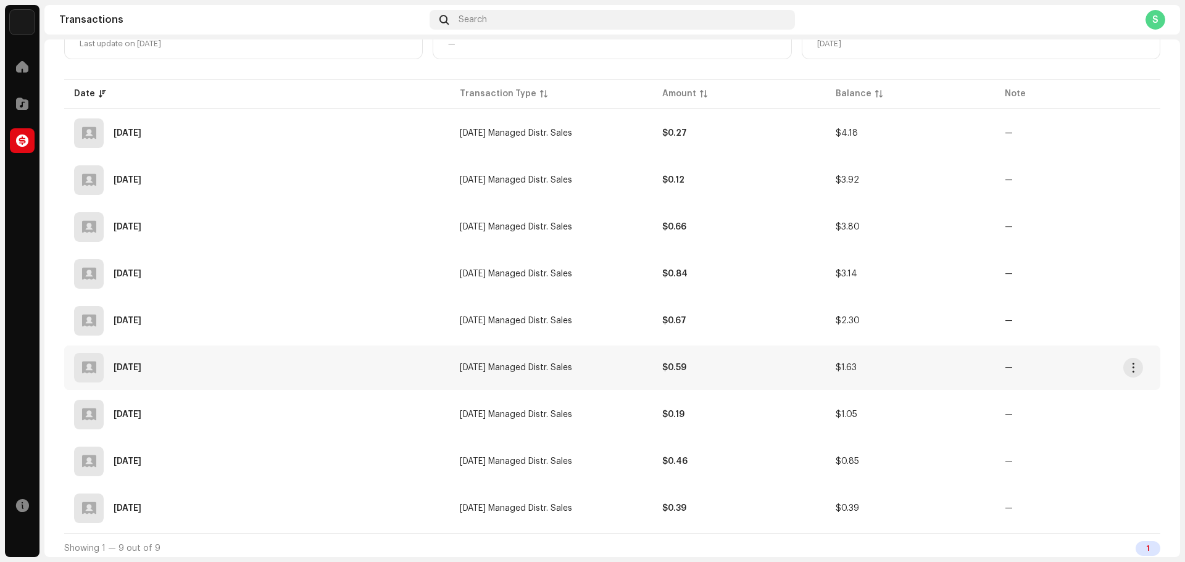
scroll to position [188, 0]
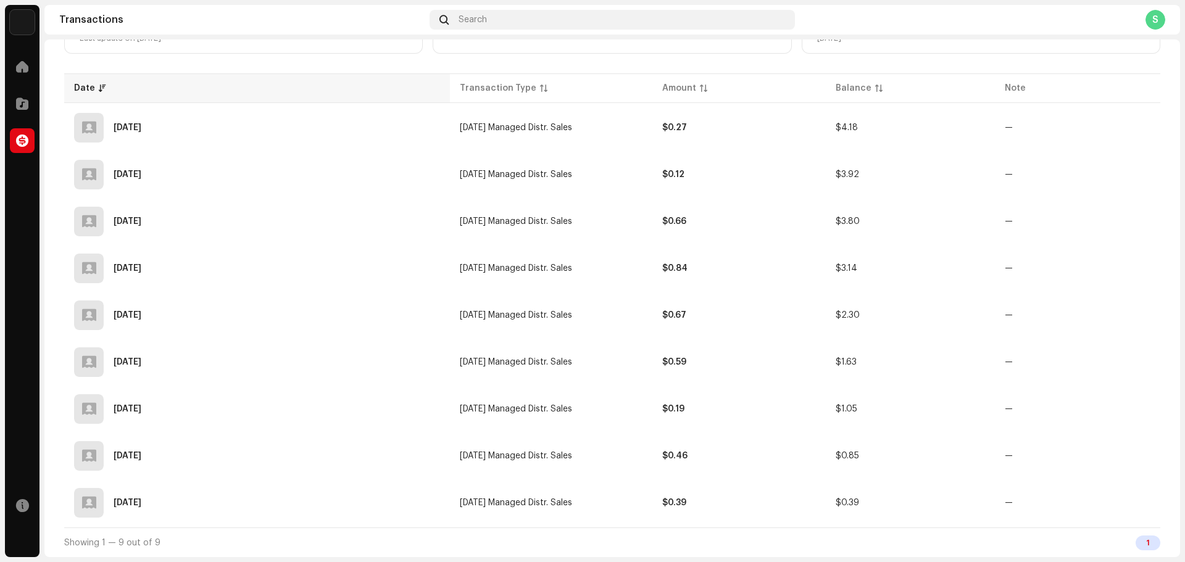
click at [99, 86] on p-sorticon at bounding box center [102, 88] width 7 height 7
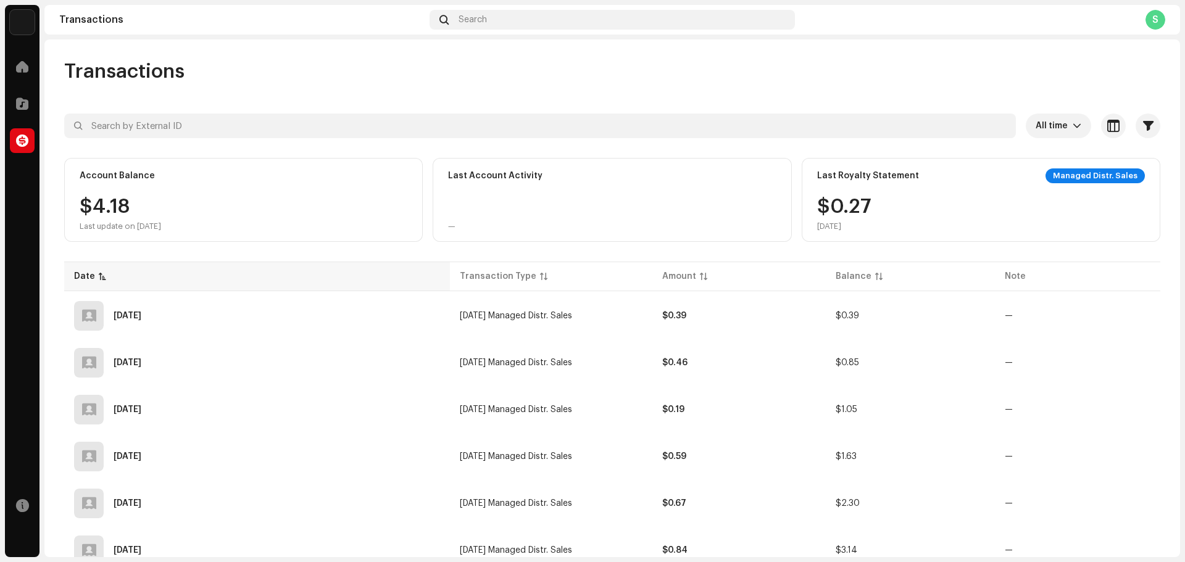
click at [102, 276] on p-sorticon at bounding box center [102, 276] width 7 height 7
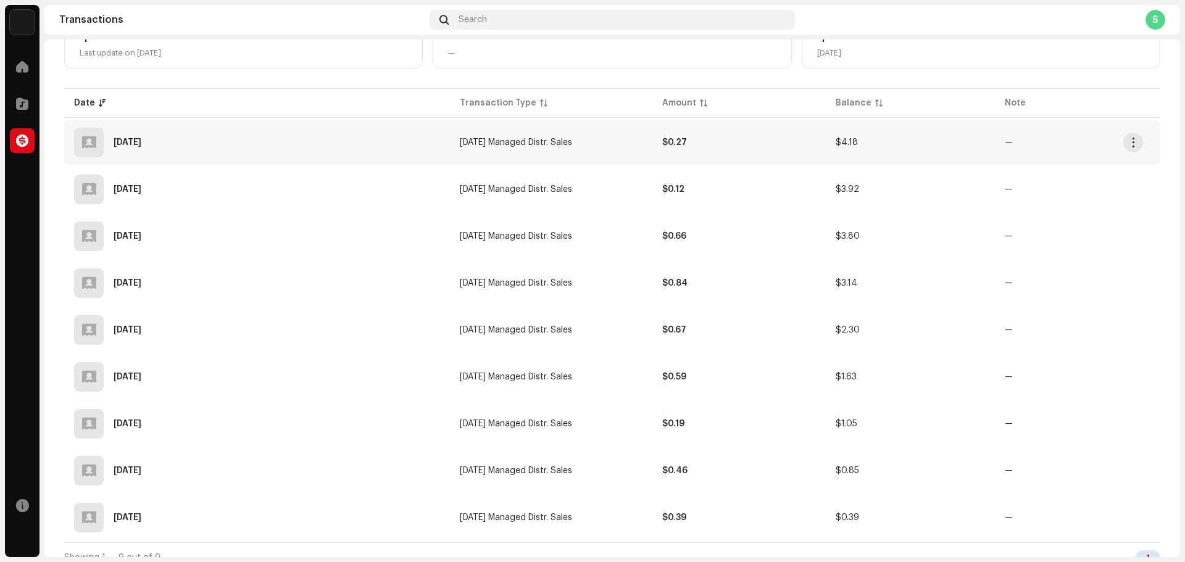
scroll to position [188, 0]
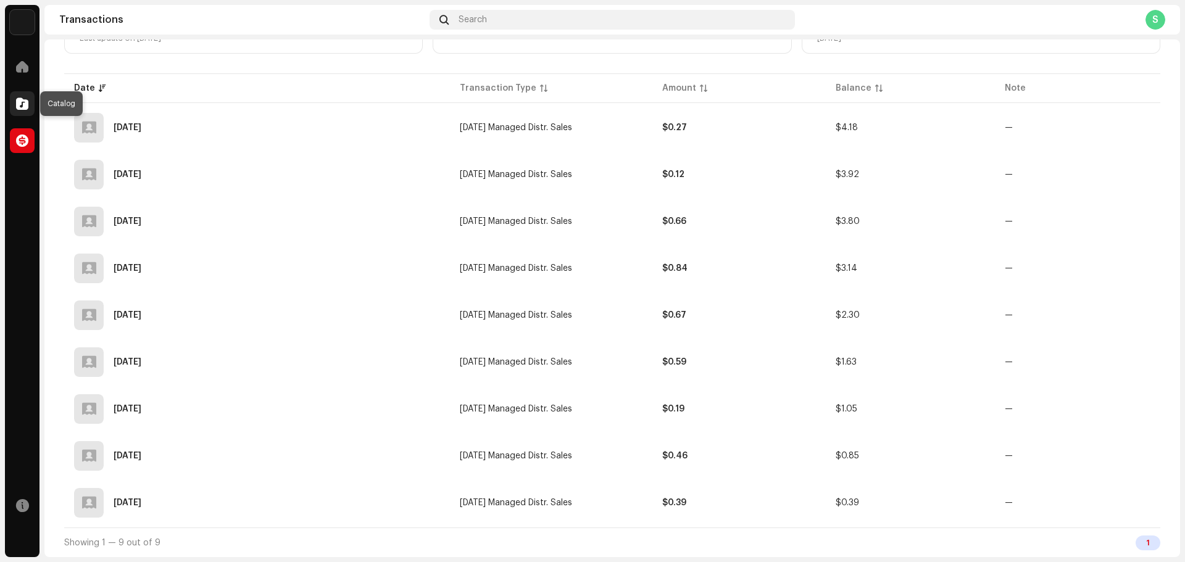
click at [19, 101] on span at bounding box center [22, 104] width 12 height 10
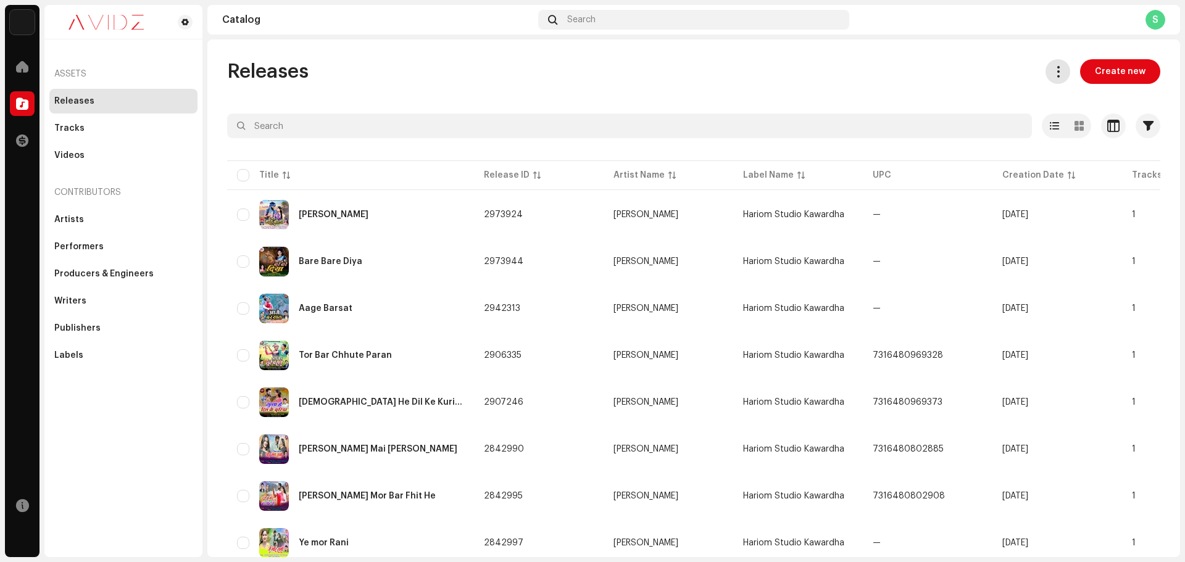
click at [1056, 67] on span at bounding box center [1058, 72] width 12 height 10
click at [954, 70] on div "Releases Create new" at bounding box center [693, 71] width 933 height 25
click at [22, 65] on span at bounding box center [22, 67] width 12 height 10
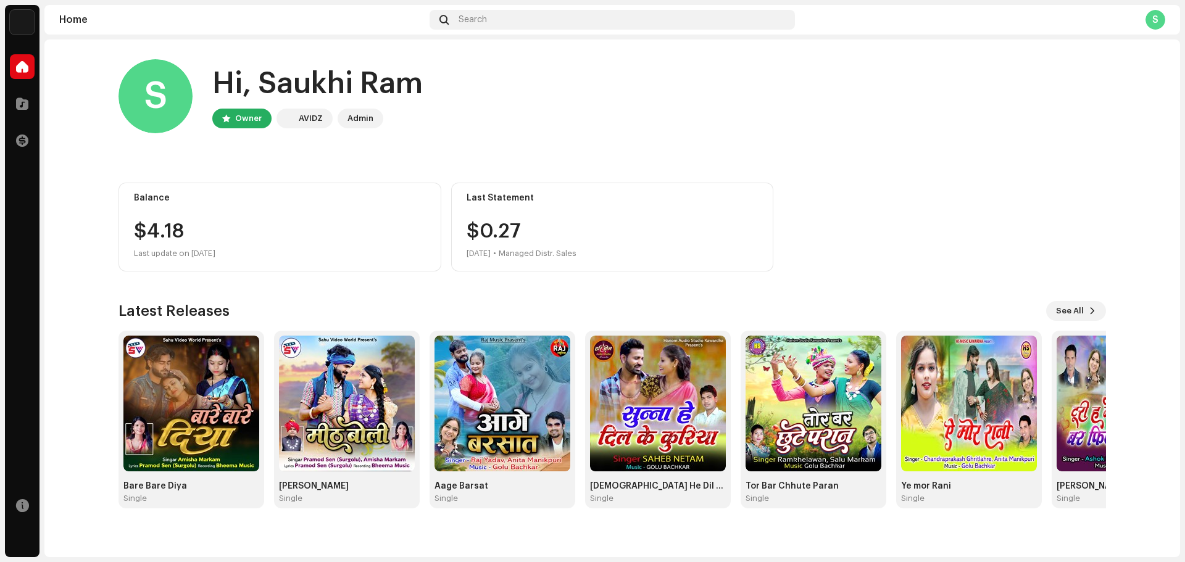
click at [22, 65] on span at bounding box center [22, 67] width 12 height 10
click at [1149, 22] on div "S" at bounding box center [1155, 20] width 20 height 20
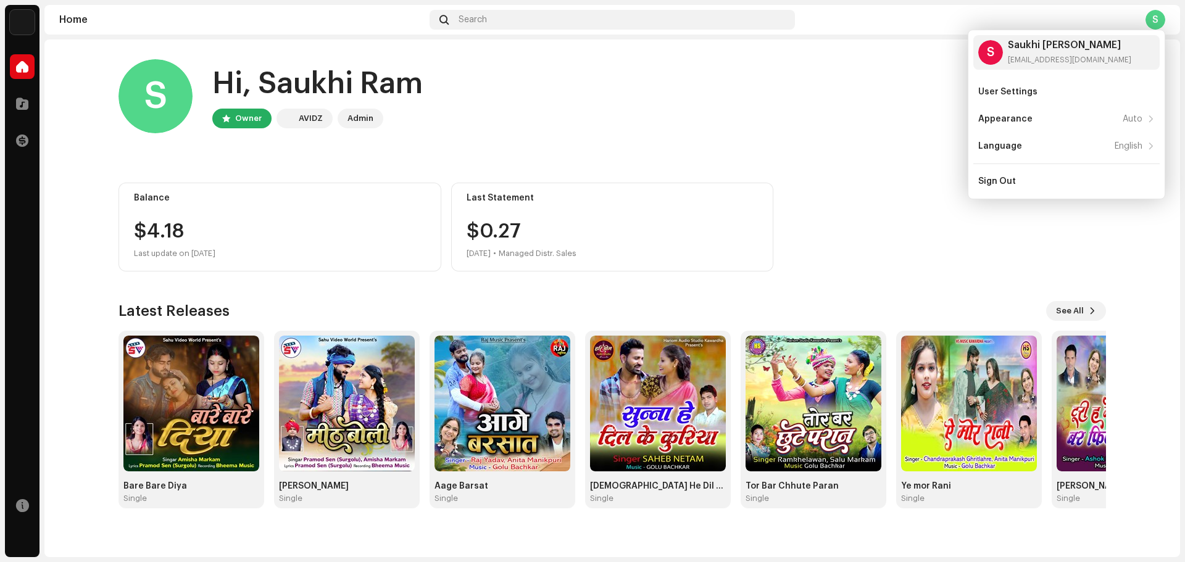
click at [1043, 236] on div "Balance $4.18 Last update on [DATE] Last Statement $0.[DATE] • Managed Distr. S…" at bounding box center [611, 227] width 987 height 89
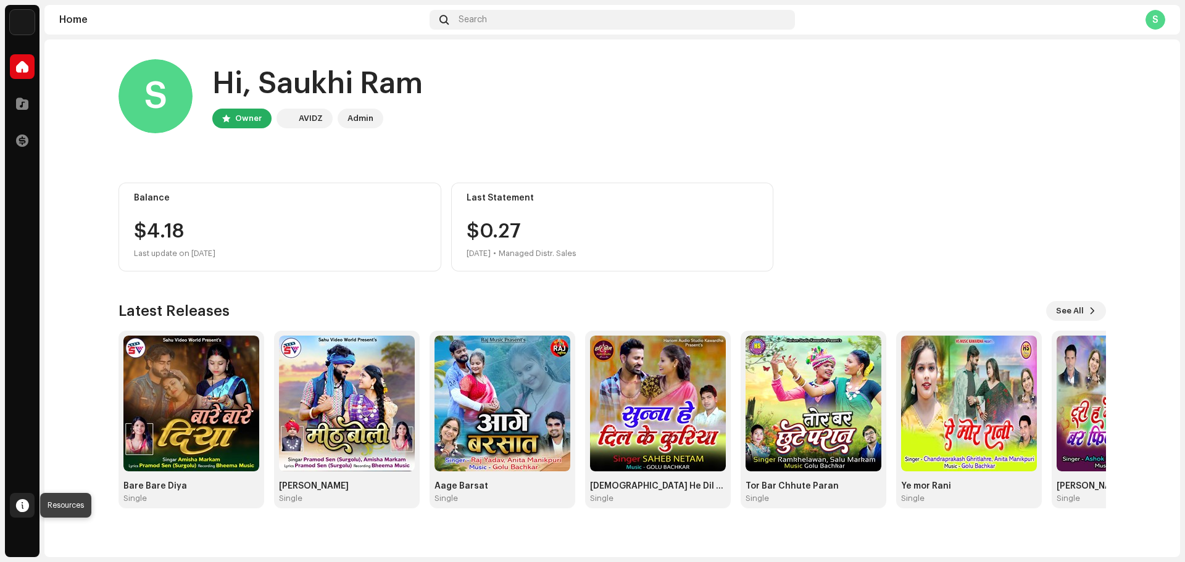
click at [20, 510] on span at bounding box center [22, 505] width 13 height 10
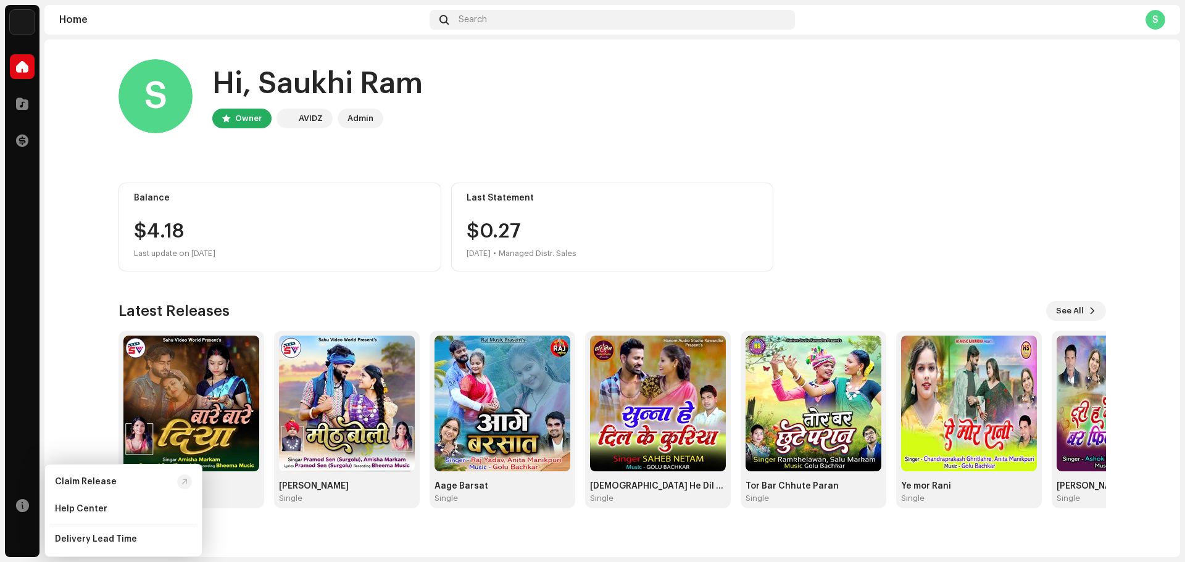
click at [15, 379] on div "Home Catalog Transactions Resources" at bounding box center [22, 303] width 35 height 508
